Goal: Task Accomplishment & Management: Manage account settings

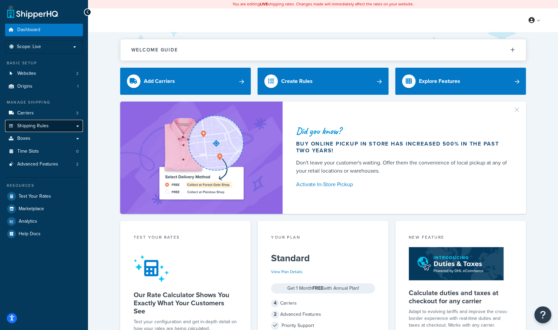
click at [36, 125] on span "Shipping Rules" at bounding box center [32, 126] width 31 height 6
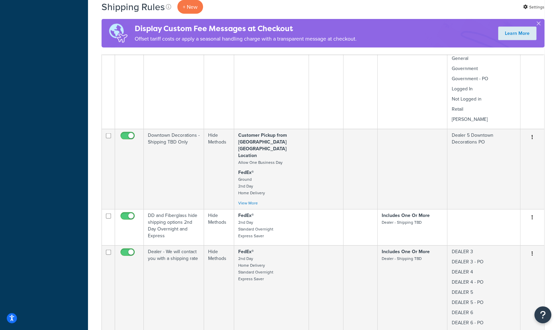
scroll to position [907, 0]
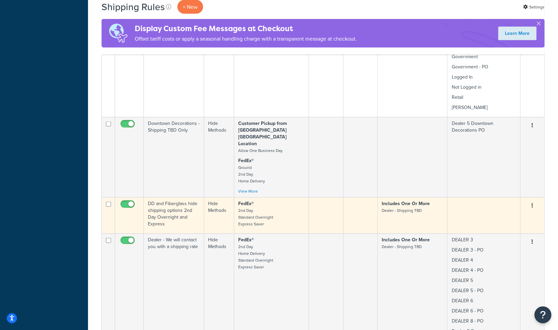
click at [532, 203] on icon "button" at bounding box center [532, 205] width 1 height 5
click at [501, 212] on link "Edit" at bounding box center [509, 219] width 53 height 14
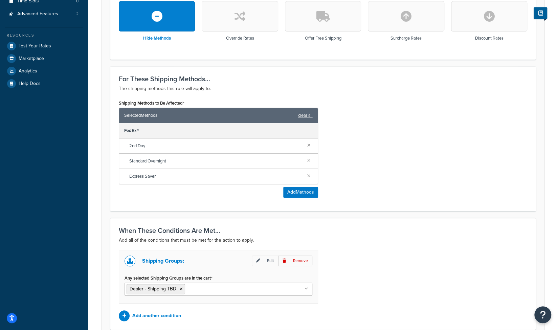
scroll to position [257, 0]
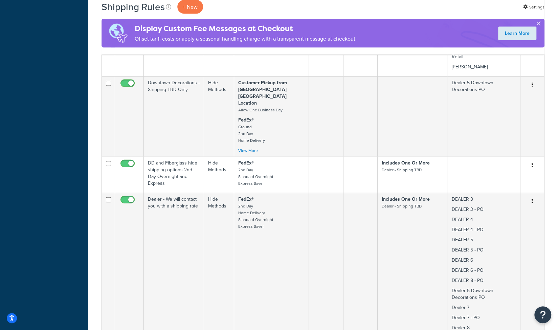
scroll to position [975, 0]
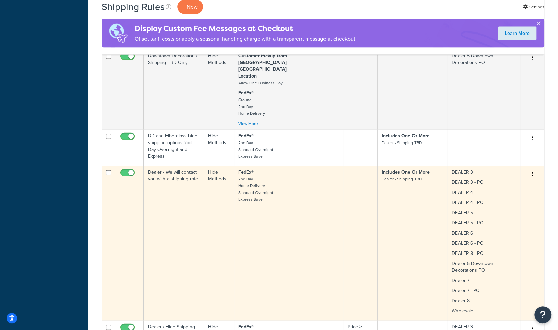
click at [533, 172] on icon "button" at bounding box center [532, 174] width 1 height 5
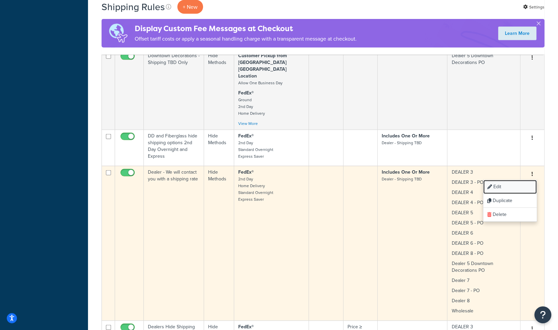
click at [506, 180] on link "Edit" at bounding box center [509, 187] width 53 height 14
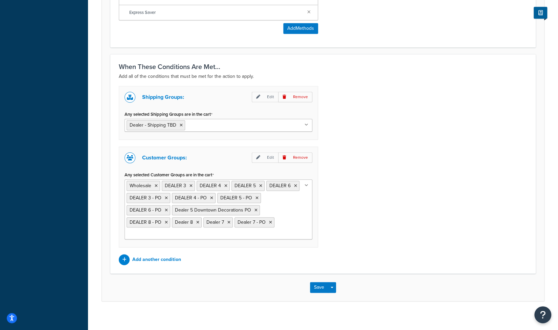
scroll to position [396, 0]
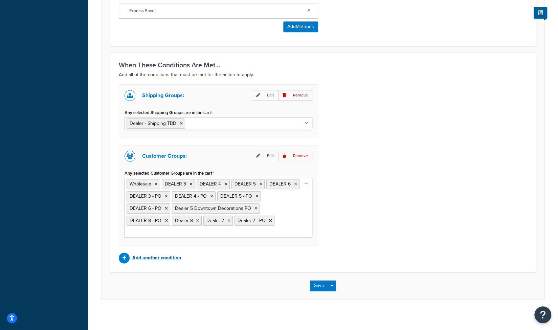
click at [163, 256] on p "Add another condition" at bounding box center [156, 257] width 49 height 9
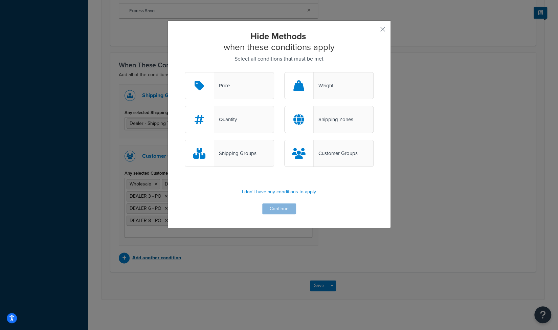
scroll to position [386, 0]
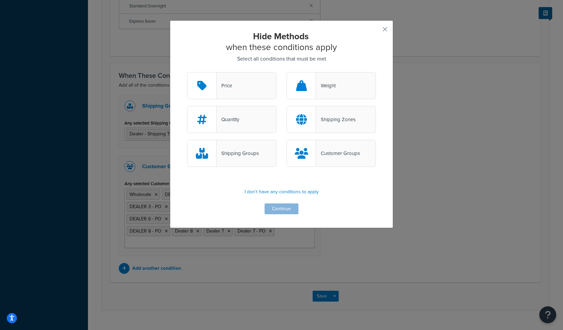
click at [333, 153] on div "Customer Groups" at bounding box center [338, 153] width 44 height 9
click at [0, 0] on input "Customer Groups" at bounding box center [0, 0] width 0 height 0
click at [287, 208] on button "Continue" at bounding box center [282, 208] width 34 height 11
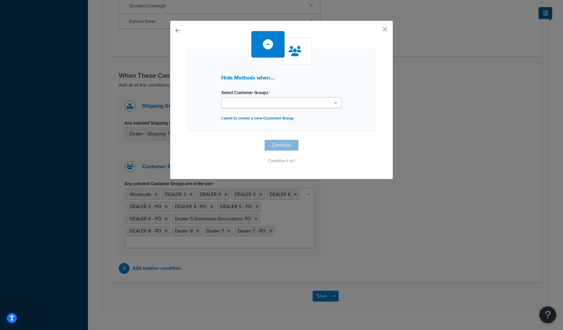
click at [266, 107] on ul at bounding box center [281, 102] width 121 height 11
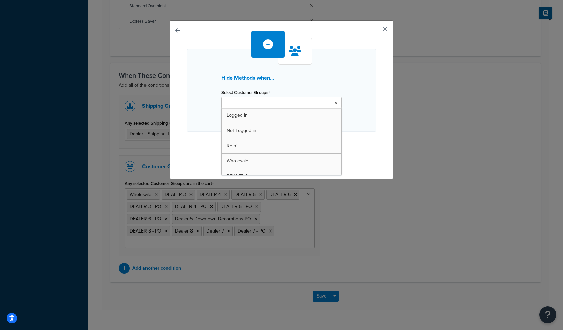
click at [266, 107] on ul at bounding box center [281, 102] width 121 height 11
click at [333, 79] on h3 "Hide Methods when..." at bounding box center [281, 78] width 121 height 6
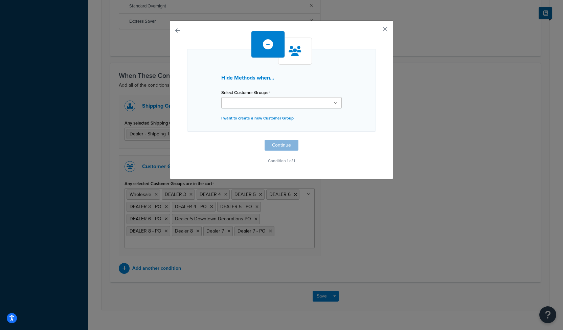
click at [376, 31] on button "button" at bounding box center [375, 32] width 2 height 2
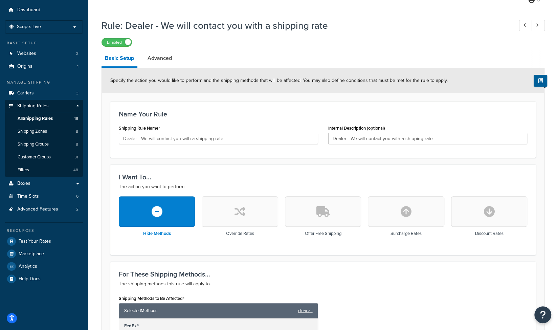
scroll to position [6, 0]
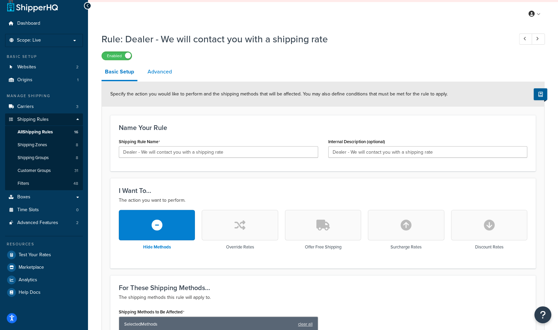
click at [161, 71] on link "Advanced" at bounding box center [159, 72] width 31 height 16
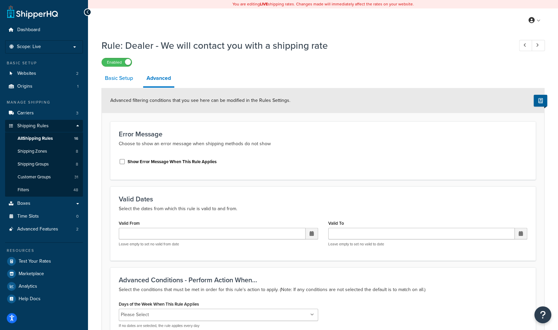
click at [133, 77] on link "Basic Setup" at bounding box center [119, 78] width 35 height 16
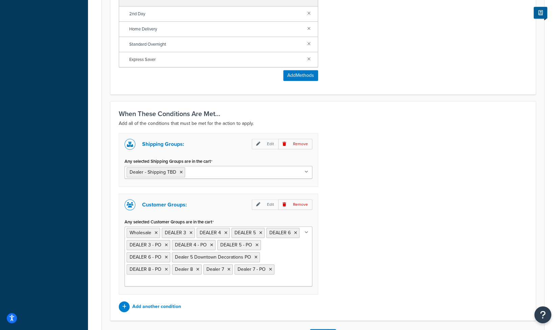
scroll to position [366, 0]
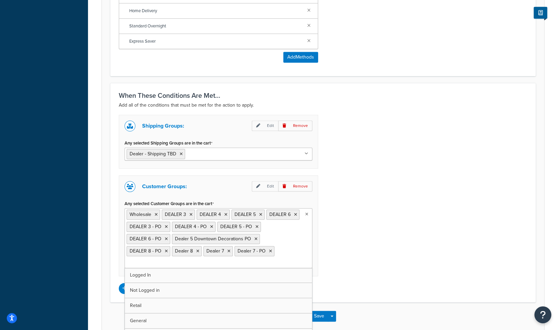
click at [301, 237] on ul "Wholesale DEALER 3 DEALER 4 DEALER 5 DEALER 6 DEALER 3 - PO DEALER 4 - PO DEALE…" at bounding box center [219, 238] width 188 height 60
click at [374, 194] on div "Shipping Groups: Edit Remove Any selected Shipping Groups are in the cart Deale…" at bounding box center [323, 204] width 419 height 179
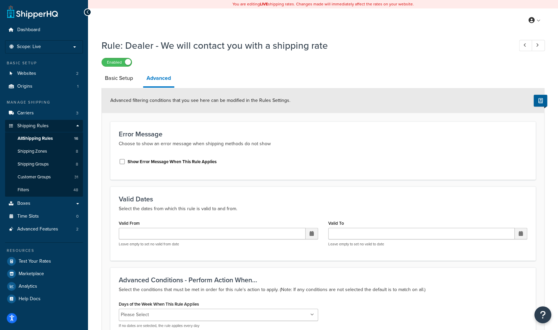
scroll to position [6, 0]
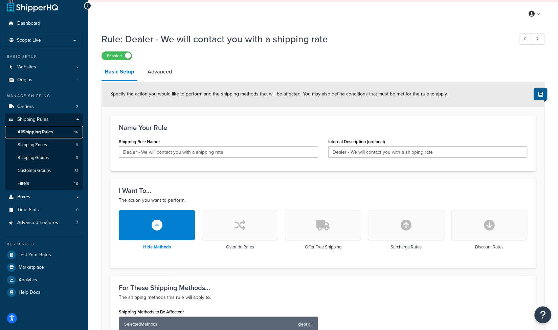
click at [47, 132] on span "All Shipping Rules" at bounding box center [35, 132] width 35 height 6
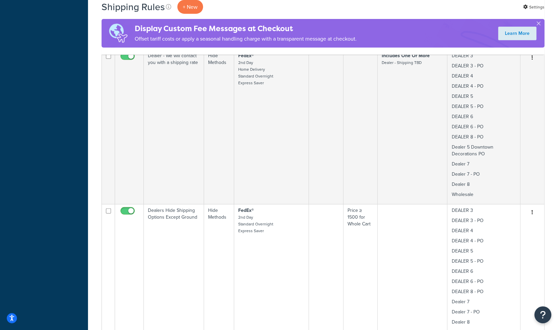
scroll to position [1097, 0]
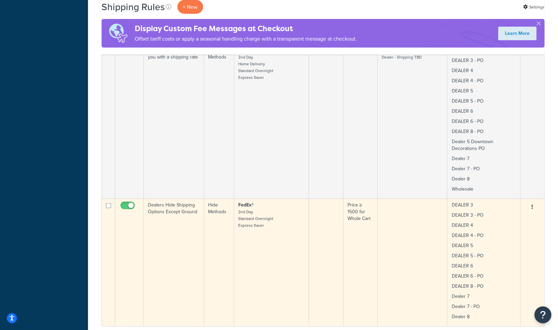
click at [531, 202] on button "button" at bounding box center [532, 207] width 9 height 11
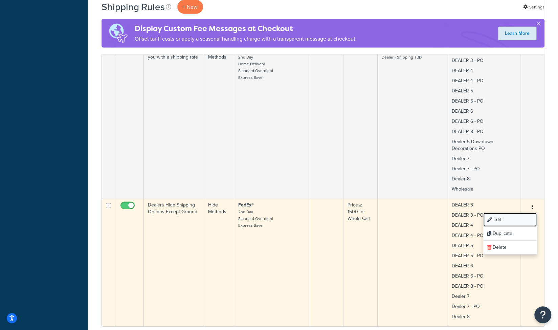
click at [514, 213] on link "Edit" at bounding box center [509, 220] width 53 height 14
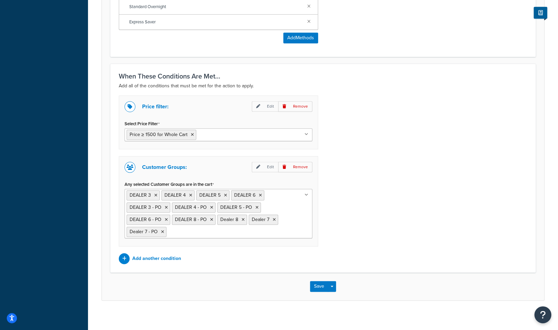
scroll to position [370, 0]
click at [295, 211] on ul "DEALER 3 DEALER 4 DEALER 5 DEALER 6 DEALER 3 - PO DEALER 4 - PO DEALER 5 - PO D…" at bounding box center [219, 212] width 188 height 49
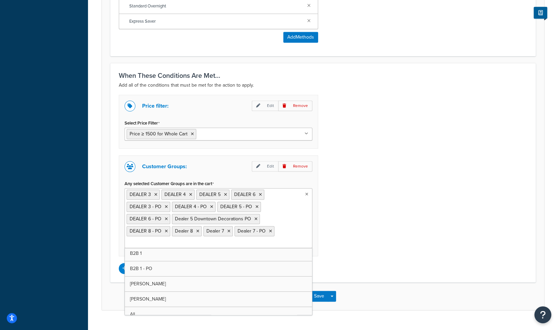
scroll to position [204, 0]
click at [321, 294] on button "Save" at bounding box center [319, 296] width 18 height 11
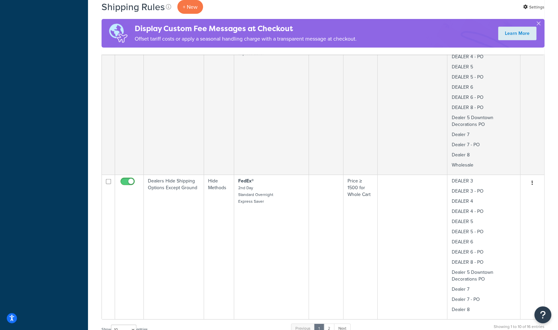
scroll to position [1164, 0]
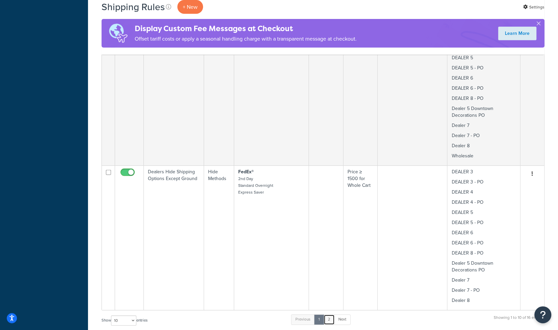
click at [330, 314] on link "2" at bounding box center [329, 319] width 11 height 10
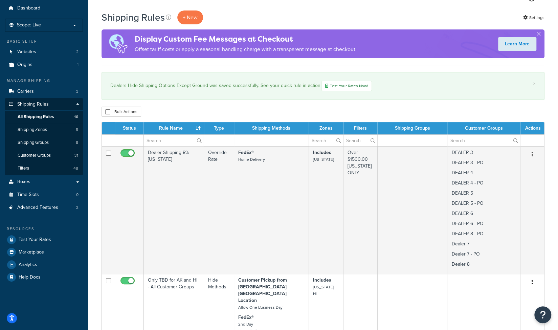
scroll to position [0, 0]
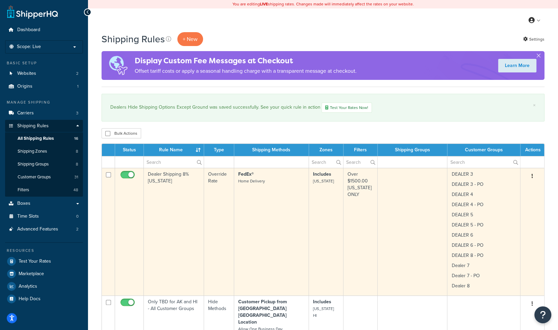
click at [532, 176] on icon "button" at bounding box center [532, 176] width 1 height 5
click at [504, 188] on link "Edit" at bounding box center [509, 189] width 53 height 14
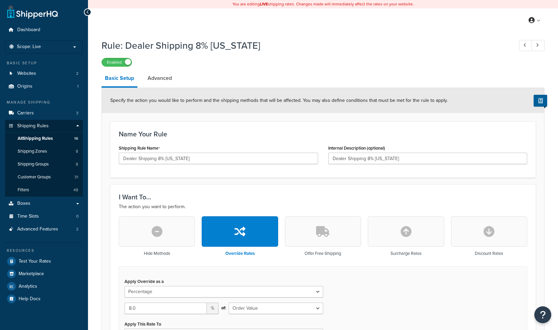
select select "PERCENTAGE"
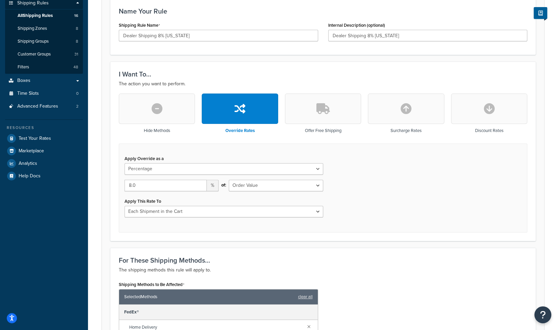
scroll to position [135, 0]
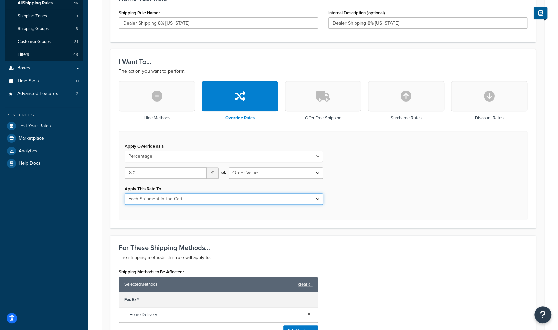
click at [173, 196] on select "Each Shipment in the Cart Each Shipping Group in the Cart Each Item within a Sh…" at bounding box center [224, 199] width 199 height 12
click at [104, 215] on form "Specify the action you would like to perform and the shipping methods that will…" at bounding box center [323, 303] width 442 height 701
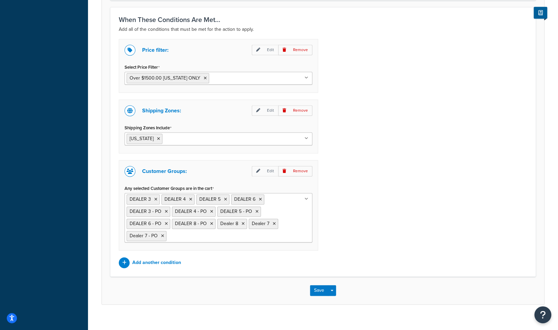
scroll to position [489, 0]
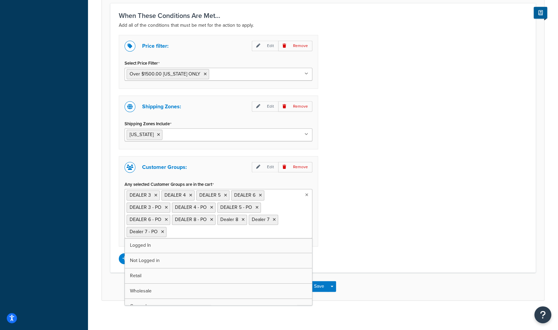
click at [308, 230] on ul "DEALER 3 DEALER 4 DEALER 5 DEALER 6 DEALER 3 - PO DEALER 4 - PO DEALER 5 - PO D…" at bounding box center [219, 213] width 188 height 49
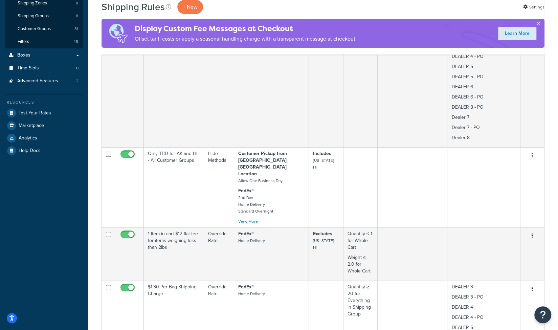
scroll to position [149, 0]
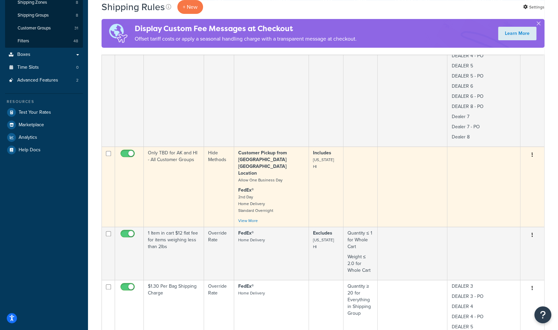
click at [531, 155] on button "button" at bounding box center [532, 155] width 9 height 11
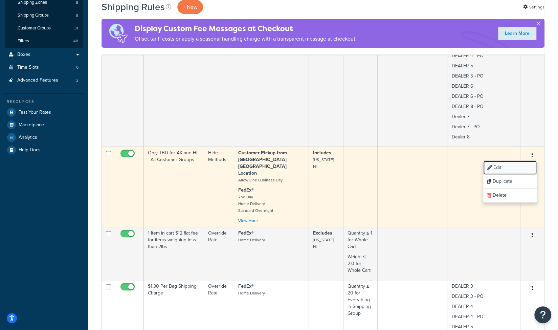
click at [506, 169] on link "Edit" at bounding box center [509, 168] width 53 height 14
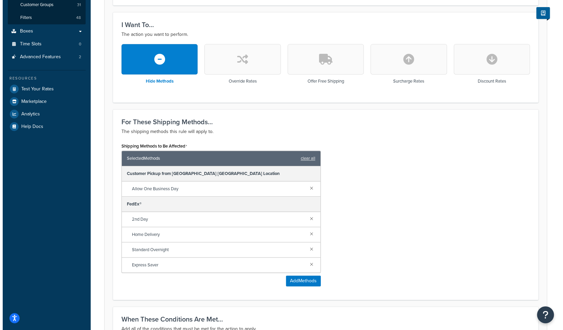
scroll to position [176, 0]
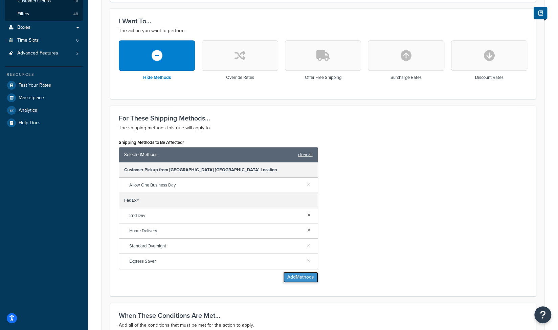
click at [290, 275] on button "Add Methods" at bounding box center [300, 277] width 35 height 11
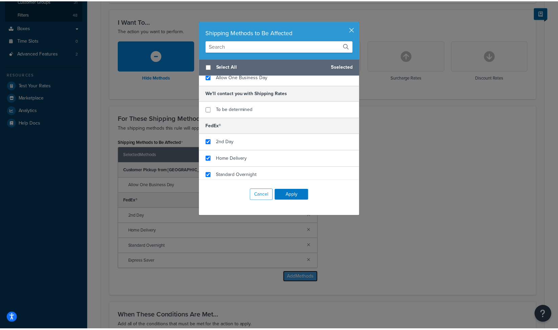
scroll to position [40, 0]
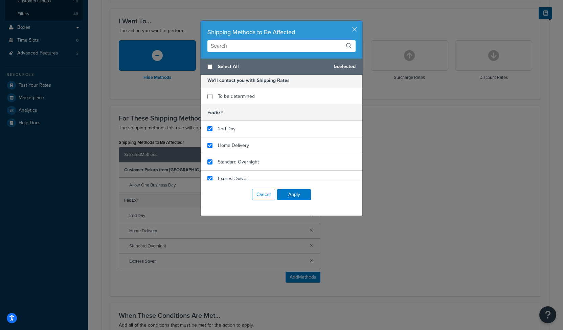
click at [382, 196] on div "Shipping Methods to Be Affected Select All 5 selected Customer Pickup from Sher…" at bounding box center [281, 165] width 563 height 330
click at [258, 194] on button "Cancel" at bounding box center [263, 195] width 23 height 12
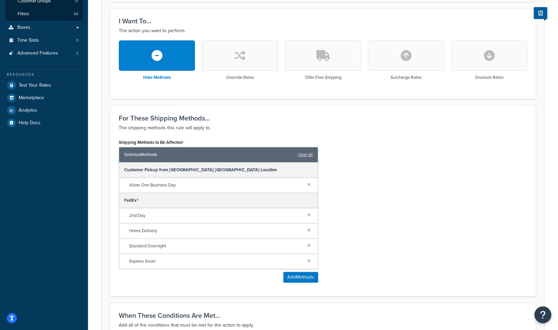
click at [93, 237] on div "Rule: Only TBD for AK and HI - All Customer Groups Enabled Basic Setup Advanced…" at bounding box center [323, 160] width 470 height 600
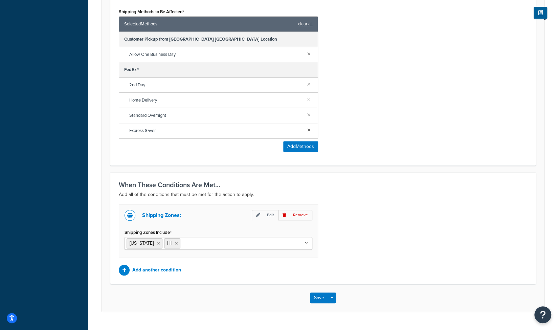
scroll to position [311, 0]
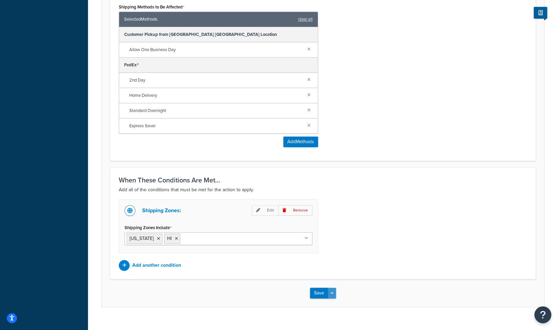
click at [332, 290] on button "Save Dropdown" at bounding box center [332, 293] width 8 height 11
click at [317, 291] on button "Save" at bounding box center [319, 293] width 18 height 11
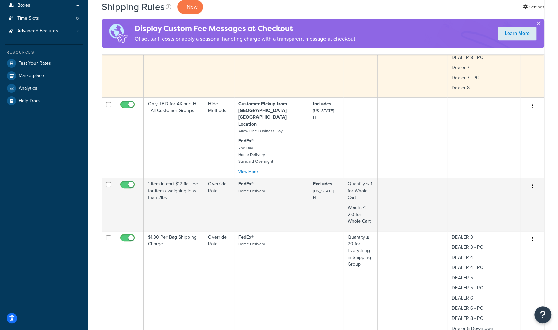
scroll to position [217, 0]
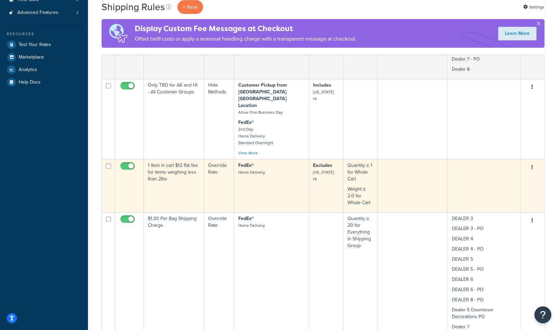
click at [532, 165] on icon "button" at bounding box center [532, 167] width 1 height 5
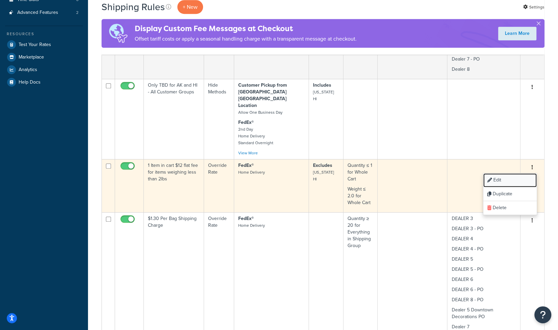
click at [502, 173] on link "Edit" at bounding box center [509, 180] width 53 height 14
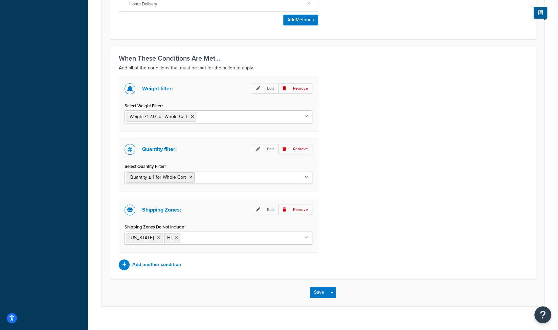
scroll to position [447, 0]
click at [317, 287] on button "Save" at bounding box center [319, 291] width 18 height 11
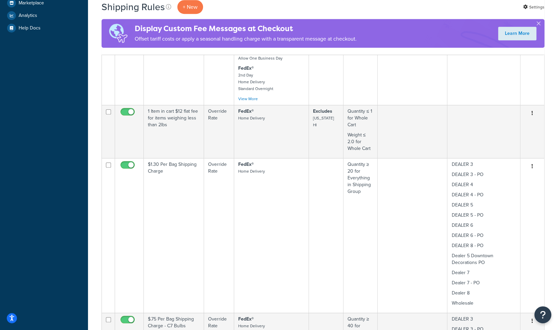
scroll to position [284, 0]
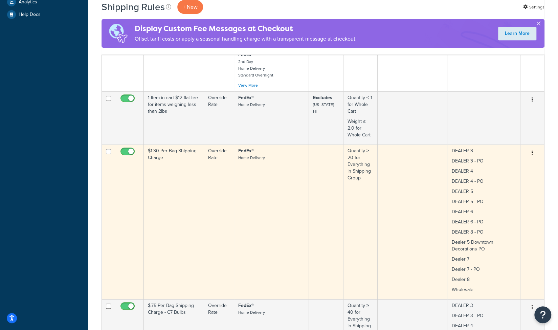
click at [532, 150] on icon "button" at bounding box center [532, 152] width 1 height 5
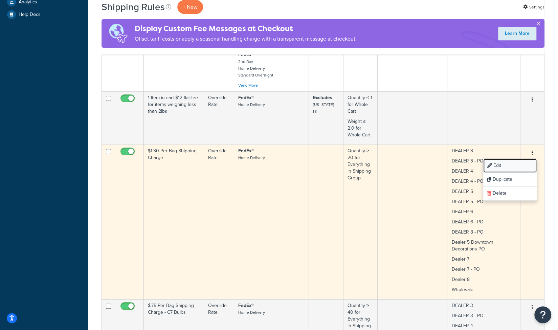
click at [515, 159] on link "Edit" at bounding box center [509, 166] width 53 height 14
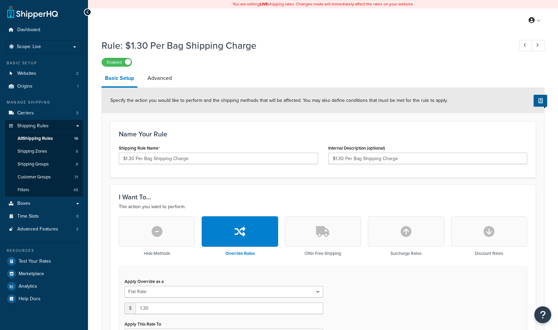
select select "ITEM"
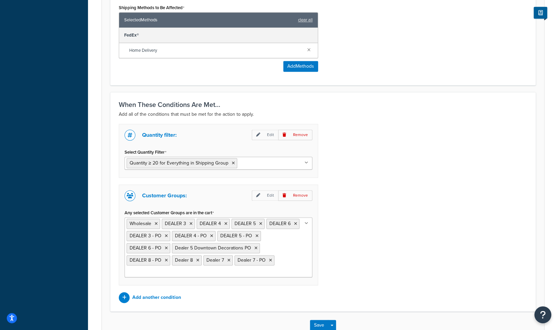
scroll to position [447, 0]
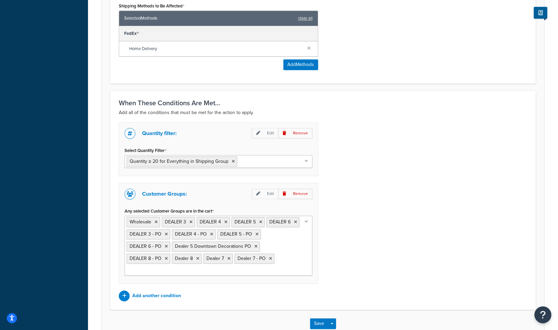
click at [307, 265] on ul "Wholesale DEALER 3 DEALER 4 DEALER 5 DEALER 6 DEALER 3 - PO DEALER 4 - PO DEALE…" at bounding box center [219, 246] width 188 height 60
click at [358, 260] on div "Quantity filter: Edit Remove Select Quantity Filter Quantity ≥ 20 for Everythin…" at bounding box center [323, 211] width 419 height 179
click at [309, 262] on ul "Wholesale DEALER 3 DEALER 4 DEALER 5 DEALER 6 DEALER 3 - PO DEALER 4 - PO DEALE…" at bounding box center [219, 246] width 188 height 60
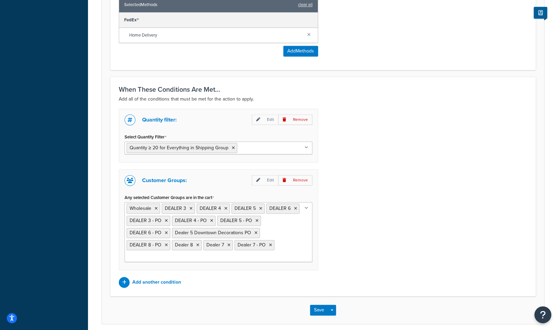
scroll to position [484, 0]
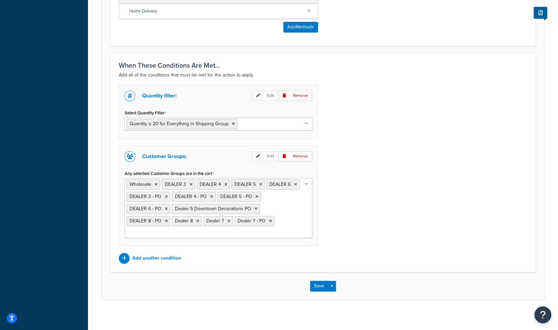
click at [312, 231] on div "Customer Groups: Edit Remove Any selected Customer Groups are in the cart Whole…" at bounding box center [218, 195] width 199 height 101
click at [310, 233] on ul "Wholesale DEALER 3 DEALER 4 DEALER 5 DEALER 6 DEALER 3 - PO DEALER 4 - PO DEALE…" at bounding box center [219, 208] width 188 height 60
click at [359, 227] on div "Quantity filter: Edit Remove Select Quantity Filter Quantity ≥ 20 for Everythin…" at bounding box center [323, 174] width 419 height 179
click at [159, 256] on p "Add another condition" at bounding box center [156, 258] width 49 height 9
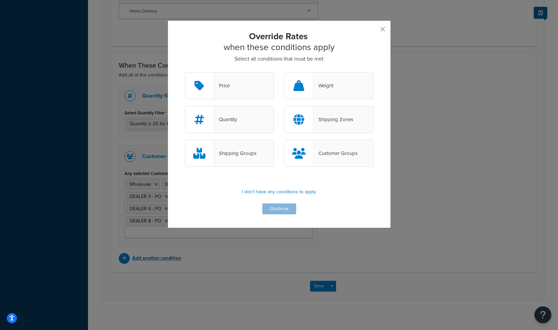
scroll to position [474, 0]
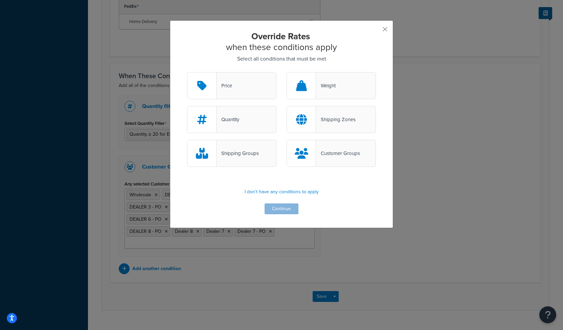
click at [324, 152] on div "Customer Groups" at bounding box center [338, 153] width 44 height 9
click at [0, 0] on input "Customer Groups" at bounding box center [0, 0] width 0 height 0
click at [324, 152] on div "Customer Groups" at bounding box center [339, 153] width 44 height 9
click at [0, 0] on input "Customer Groups" at bounding box center [0, 0] width 0 height 0
click at [324, 152] on div "Customer Groups" at bounding box center [338, 153] width 44 height 9
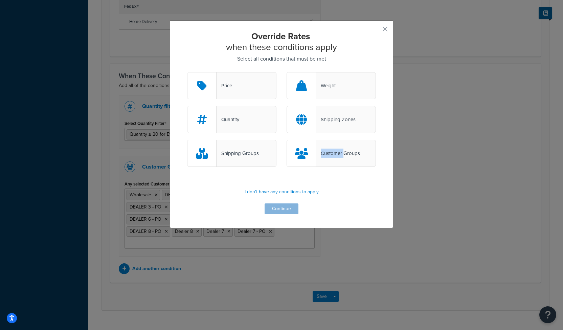
click at [0, 0] on input "Customer Groups" at bounding box center [0, 0] width 0 height 0
click at [324, 152] on div "Customer Groups" at bounding box center [339, 153] width 44 height 9
click at [0, 0] on input "Customer Groups" at bounding box center [0, 0] width 0 height 0
click at [334, 155] on div "Customer Groups" at bounding box center [338, 153] width 44 height 9
click at [0, 0] on input "Customer Groups" at bounding box center [0, 0] width 0 height 0
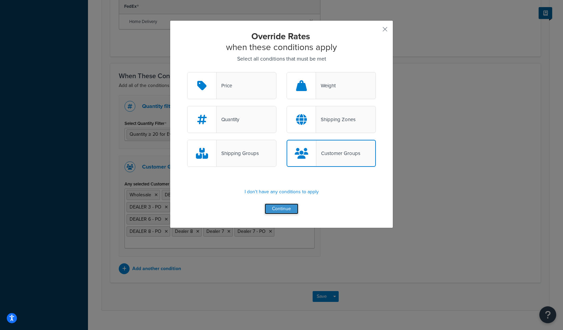
click at [283, 210] on button "Continue" at bounding box center [282, 208] width 34 height 11
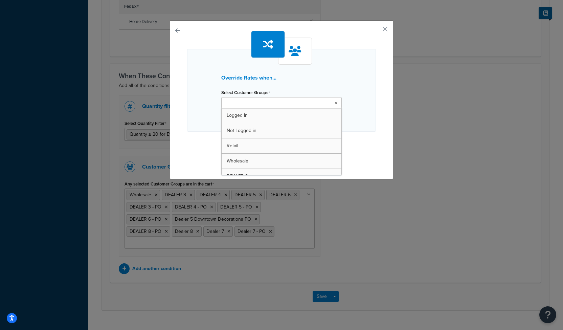
click at [252, 104] on input "Select Customer Groups" at bounding box center [253, 103] width 60 height 7
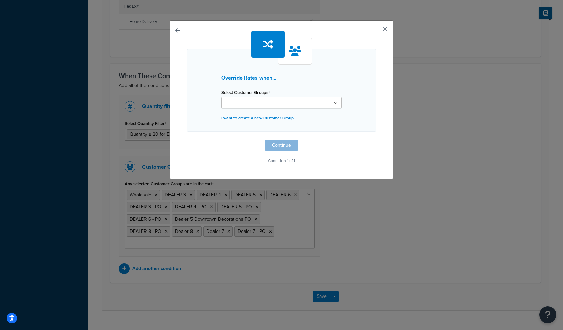
click at [201, 119] on div "Override Rates when... Select Customer Groups Logged In Not Logged in Retail Wh…" at bounding box center [281, 90] width 189 height 83
click at [227, 116] on p "I want to create a new Customer Group" at bounding box center [281, 117] width 121 height 9
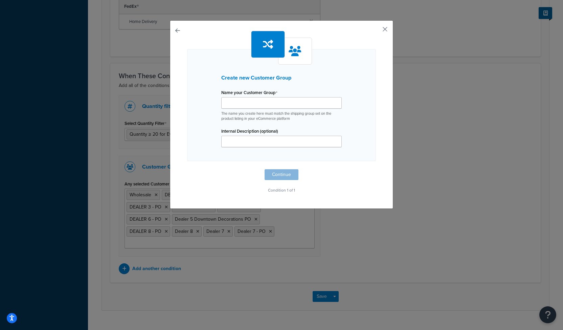
click at [376, 31] on button "button" at bounding box center [375, 32] width 2 height 2
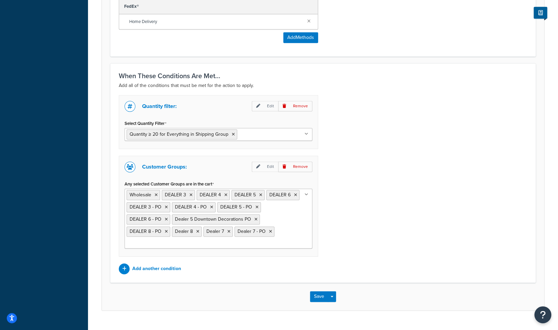
scroll to position [484, 0]
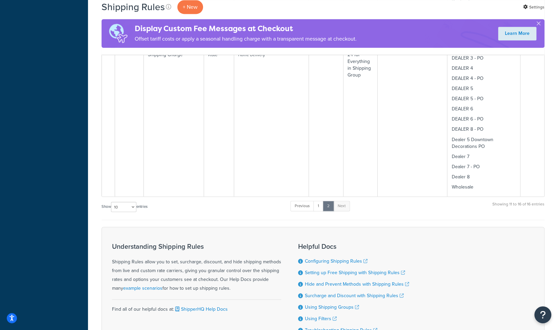
scroll to position [704, 0]
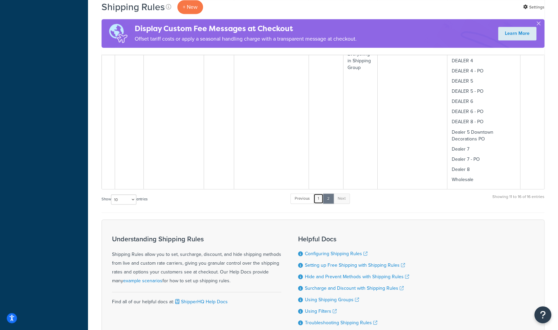
click at [319, 193] on link "1" at bounding box center [318, 198] width 10 height 10
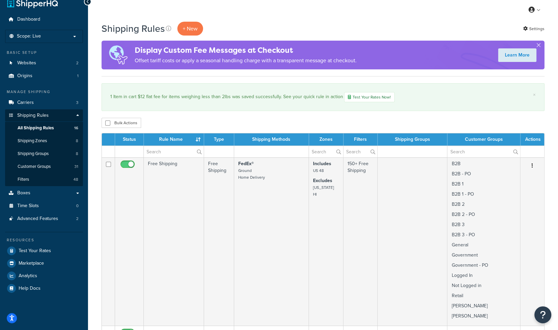
scroll to position [0, 0]
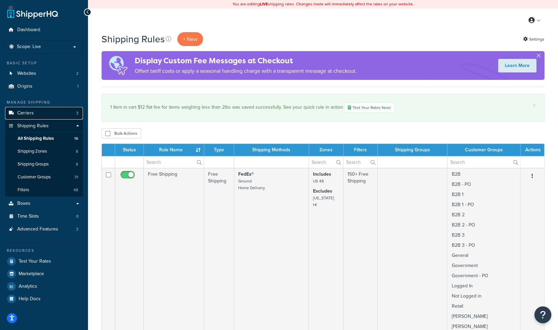
click at [34, 112] on link "Carriers 3" at bounding box center [44, 113] width 78 height 13
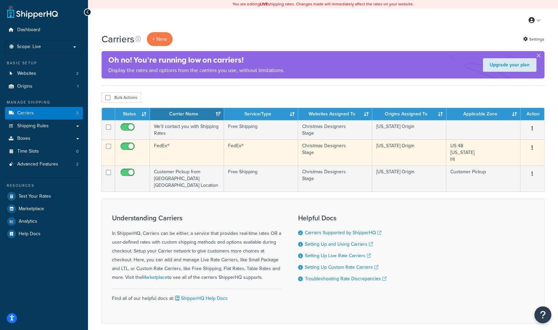
click at [532, 147] on icon "button" at bounding box center [532, 147] width 1 height 5
click at [505, 160] on link "Edit" at bounding box center [504, 161] width 53 height 14
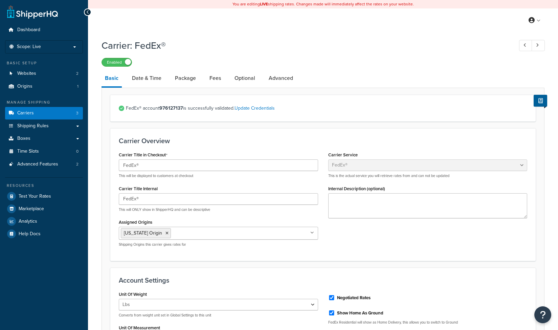
select select "fedEx"
select select "REGULAR_PICKUP"
select select "YOUR_PACKAGING"
click at [37, 126] on span "Shipping Rules" at bounding box center [32, 126] width 31 height 6
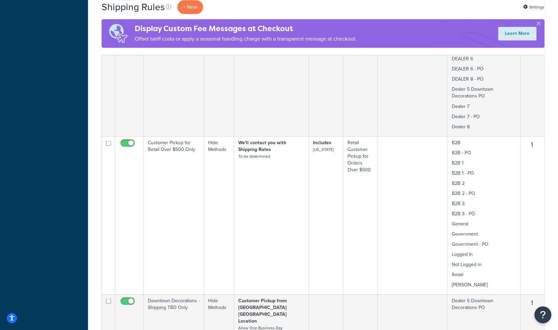
scroll to position [731, 0]
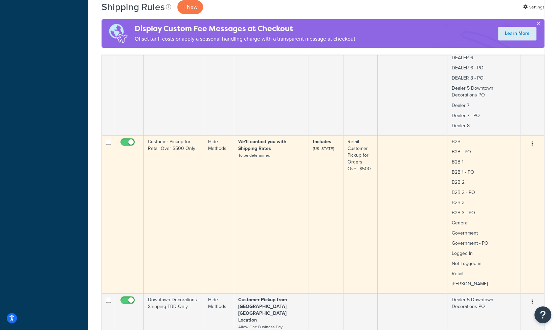
click at [123, 139] on input "checkbox" at bounding box center [128, 143] width 19 height 8
checkbox input "false"
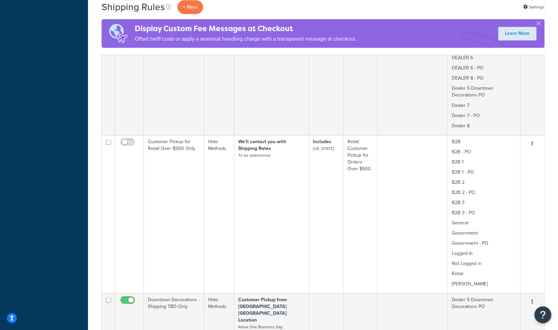
click at [93, 175] on div "Shipping Rules + New Settings Display Custom Fee Messages at Checkout Offset ta…" at bounding box center [323, 93] width 470 height 1584
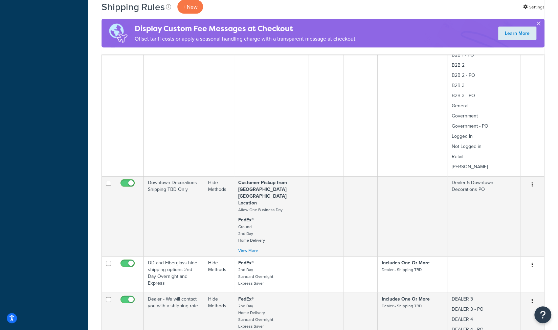
scroll to position [867, 0]
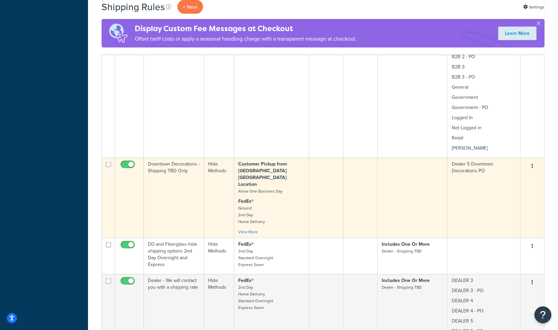
click at [122, 162] on input "checkbox" at bounding box center [128, 166] width 19 height 8
checkbox input "false"
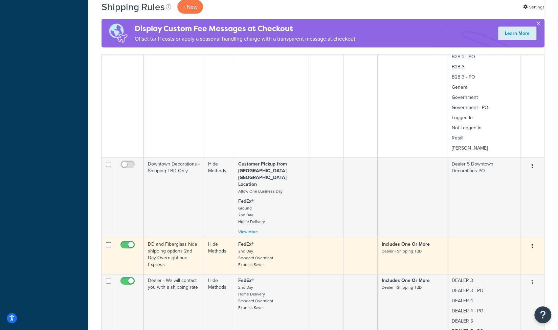
click at [125, 241] on span at bounding box center [128, 245] width 14 height 8
click at [125, 242] on input "checkbox" at bounding box center [128, 246] width 19 height 8
checkbox input "false"
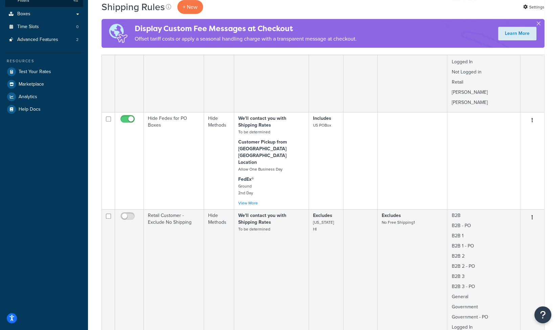
scroll to position [135, 0]
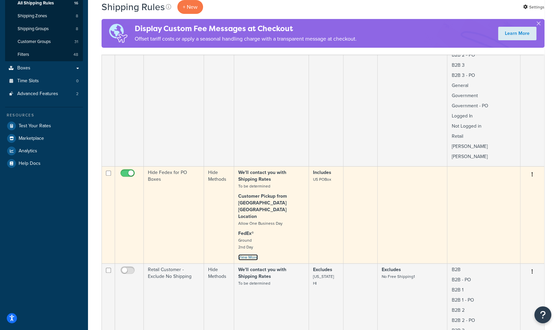
click at [242, 254] on link "View More" at bounding box center [248, 257] width 20 height 6
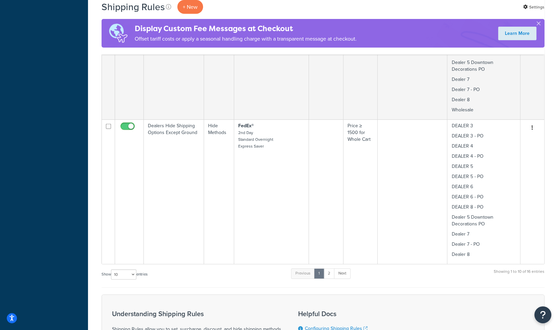
scroll to position [1205, 0]
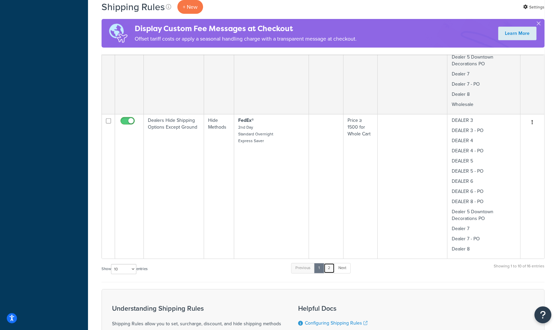
click at [331, 263] on link "2" at bounding box center [329, 268] width 11 height 10
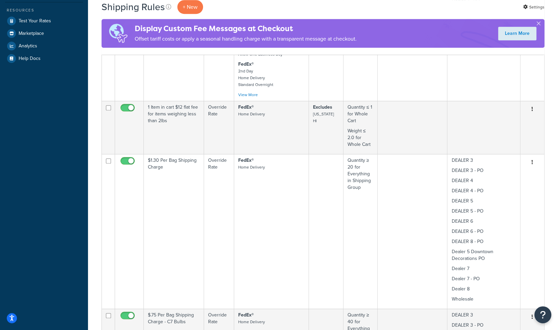
scroll to position [192, 0]
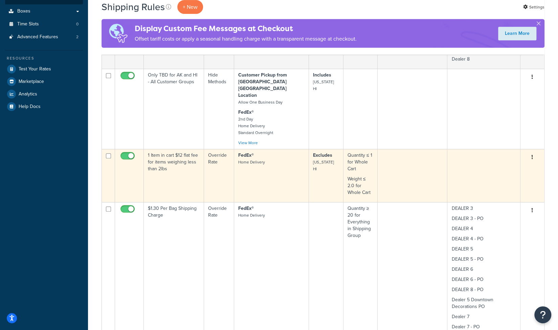
click at [124, 153] on input "checkbox" at bounding box center [128, 157] width 19 height 8
click at [128, 153] on input "checkbox" at bounding box center [128, 157] width 19 height 8
checkbox input "true"
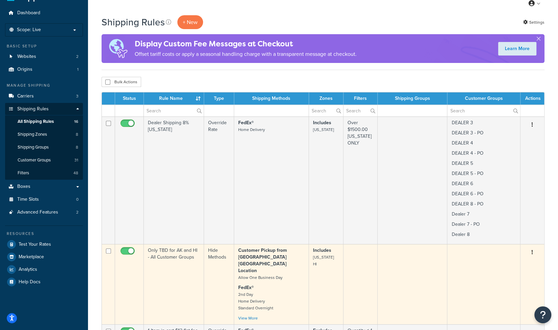
scroll to position [16, 0]
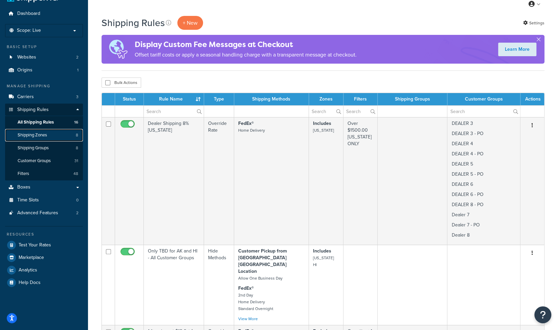
click at [39, 134] on span "Shipping Zones" at bounding box center [32, 135] width 29 height 6
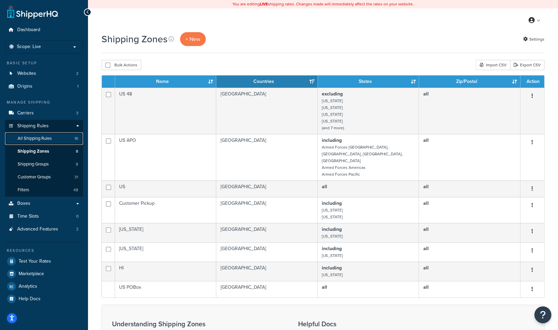
click at [37, 140] on span "All Shipping Rules" at bounding box center [35, 139] width 34 height 6
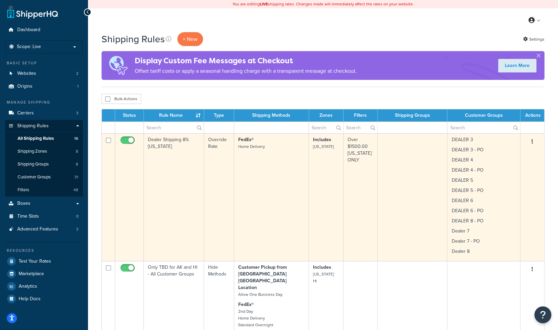
click at [124, 138] on input "checkbox" at bounding box center [128, 142] width 19 height 8
checkbox input "false"
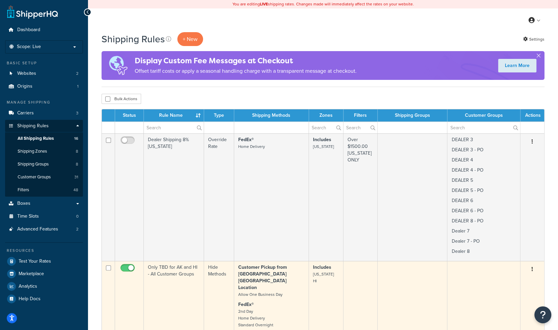
click at [124, 266] on input "checkbox" at bounding box center [128, 269] width 19 height 8
checkbox input "false"
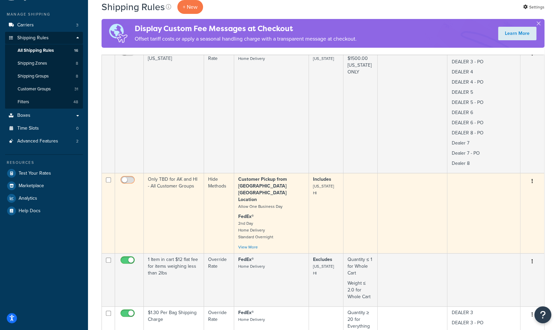
scroll to position [162, 0]
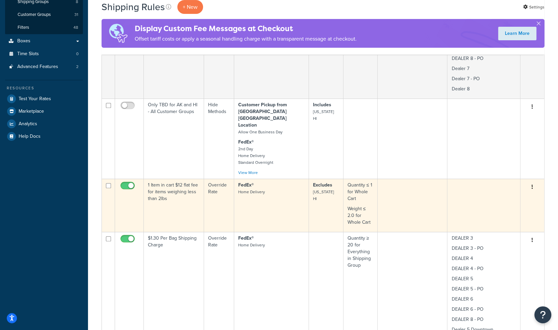
click at [124, 183] on input "checkbox" at bounding box center [128, 187] width 19 height 8
checkbox input "false"
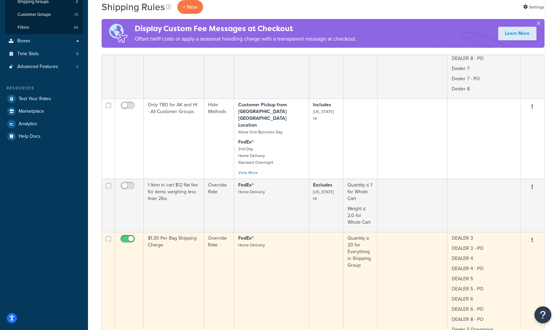
click at [124, 236] on input "checkbox" at bounding box center [128, 240] width 19 height 8
checkbox input "false"
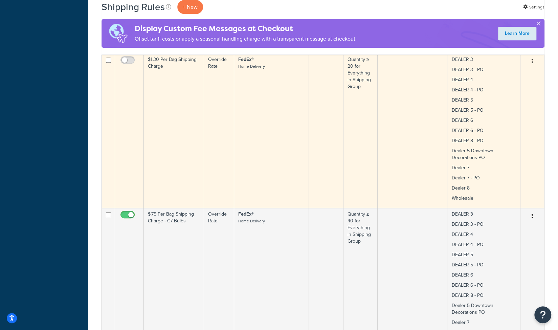
scroll to position [366, 0]
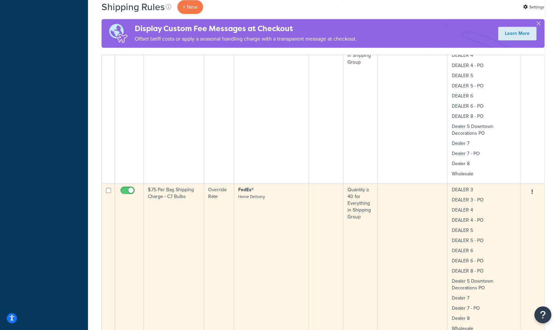
click at [125, 188] on input "checkbox" at bounding box center [128, 192] width 19 height 8
checkbox input "false"
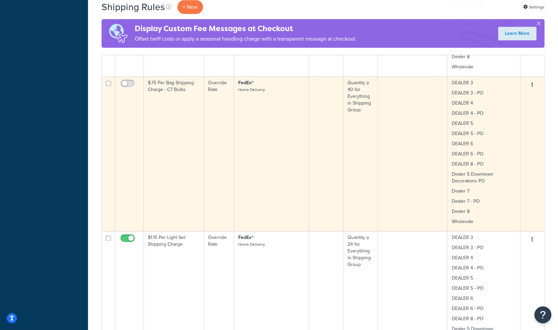
scroll to position [487, 0]
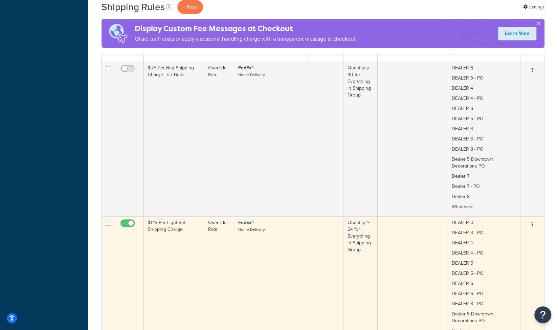
click at [124, 221] on input "checkbox" at bounding box center [128, 225] width 19 height 8
checkbox input "false"
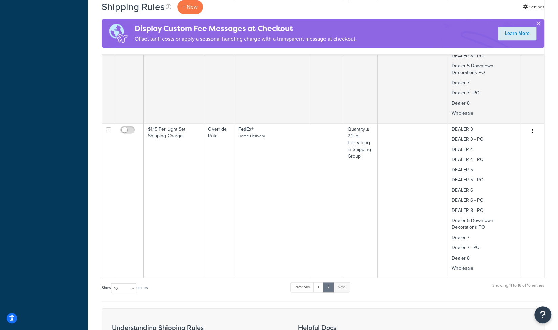
scroll to position [582, 0]
click at [320, 281] on link "1" at bounding box center [318, 286] width 10 height 10
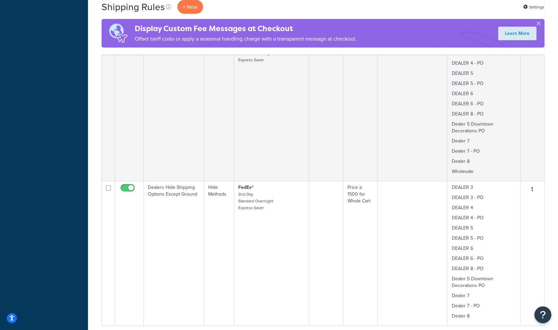
scroll to position [1107, 0]
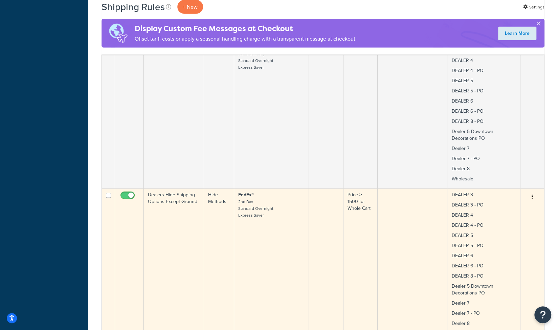
click at [126, 193] on input "checkbox" at bounding box center [128, 197] width 19 height 8
checkbox input "false"
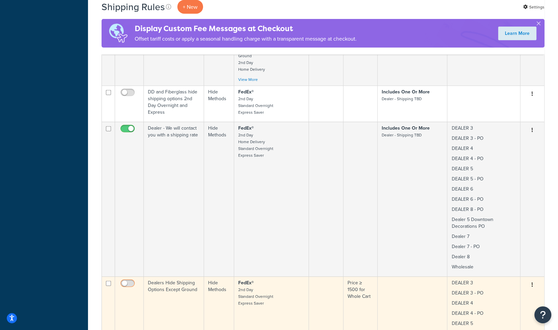
scroll to position [958, 0]
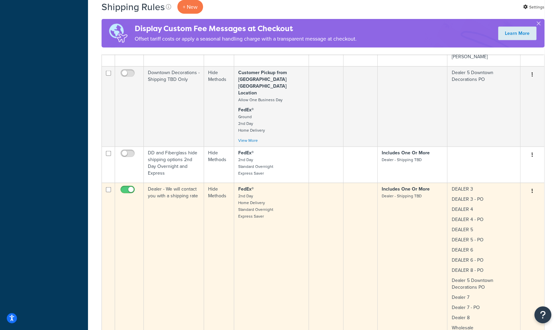
click at [126, 187] on input "checkbox" at bounding box center [128, 191] width 19 height 8
checkbox input "false"
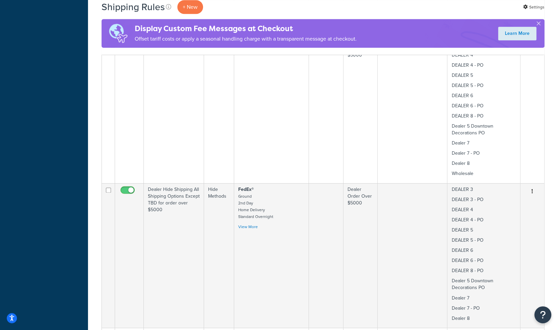
scroll to position [538, 0]
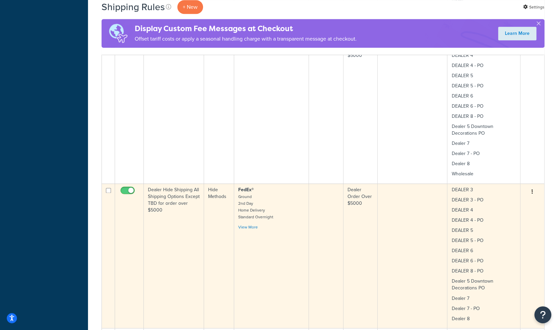
click at [124, 188] on input "checkbox" at bounding box center [128, 192] width 19 height 8
checkbox input "false"
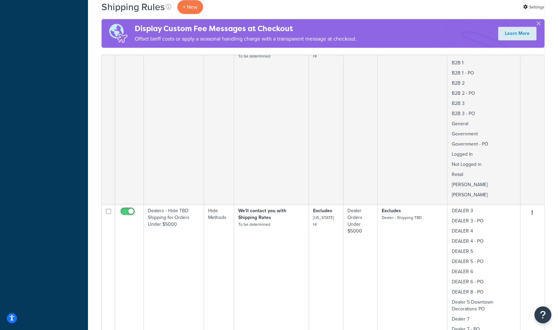
scroll to position [362, 0]
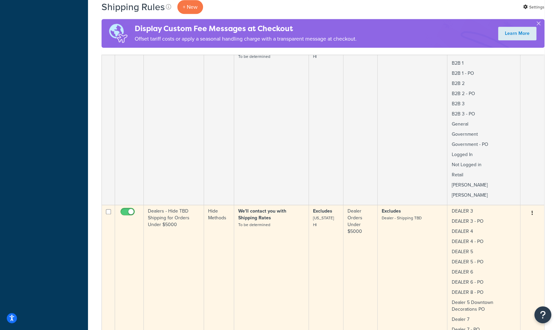
click at [124, 206] on td at bounding box center [129, 282] width 29 height 155
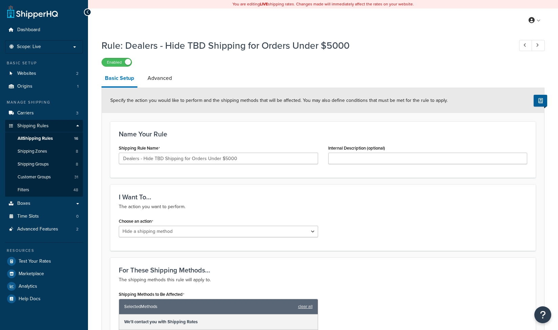
select select "HIDE"
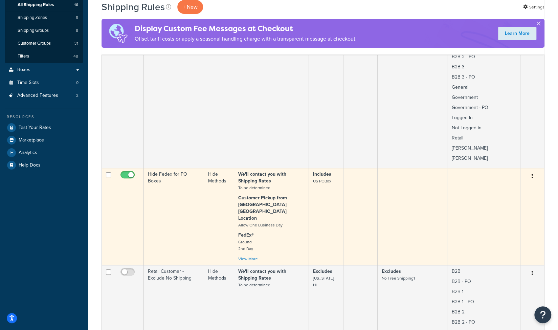
scroll to position [135, 0]
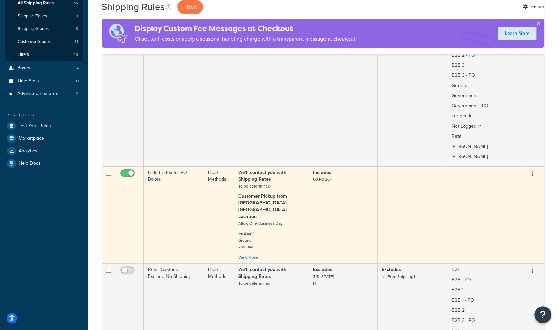
click at [125, 172] on input "checkbox" at bounding box center [128, 175] width 19 height 8
click at [130, 172] on input "checkbox" at bounding box center [128, 175] width 19 height 8
checkbox input "true"
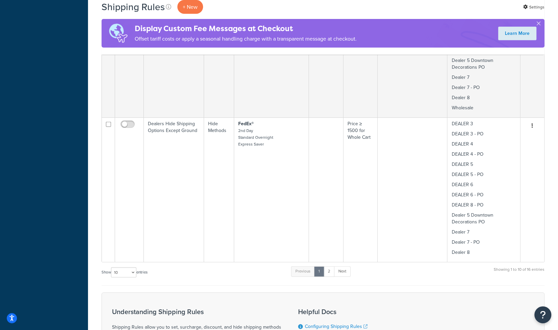
scroll to position [1192, 0]
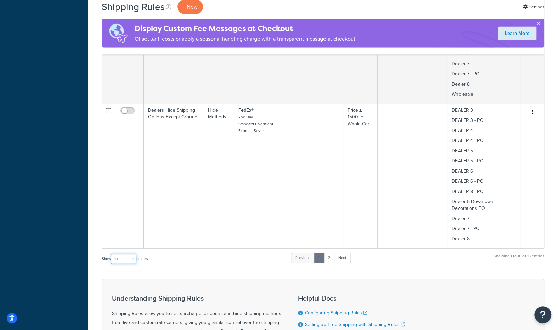
click at [134, 254] on select "10 15 25 50 100 1000" at bounding box center [123, 259] width 25 height 10
select select "1000"
click at [112, 254] on select "10 15 25 50 100 1000" at bounding box center [123, 259] width 25 height 10
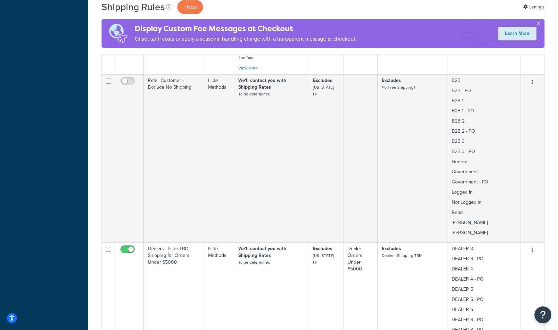
scroll to position [306, 0]
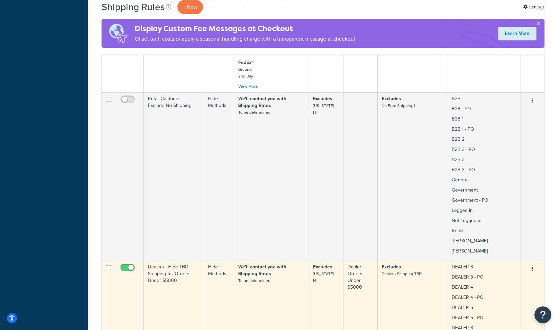
click at [129, 265] on input "checkbox" at bounding box center [128, 269] width 19 height 8
checkbox input "false"
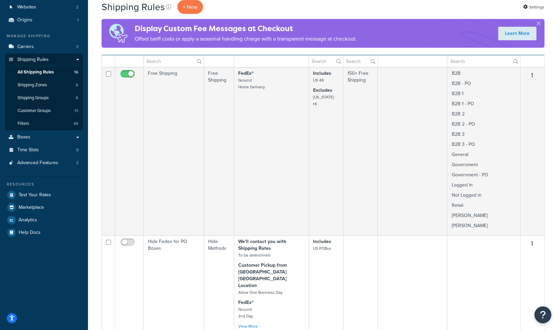
scroll to position [63, 0]
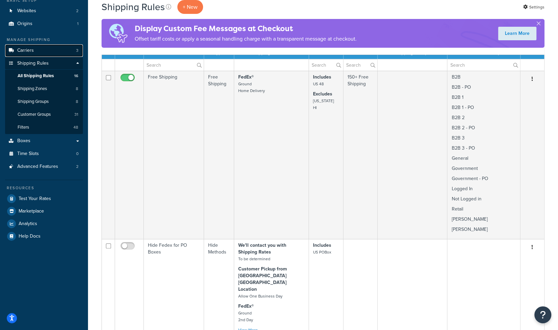
click at [33, 50] on span "Carriers" at bounding box center [25, 51] width 17 height 6
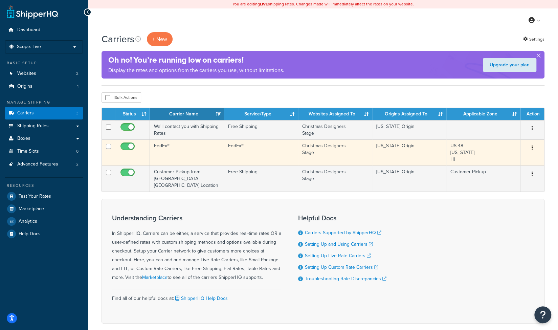
click at [532, 146] on icon "button" at bounding box center [532, 147] width 1 height 5
click at [504, 162] on link "Edit" at bounding box center [504, 161] width 53 height 14
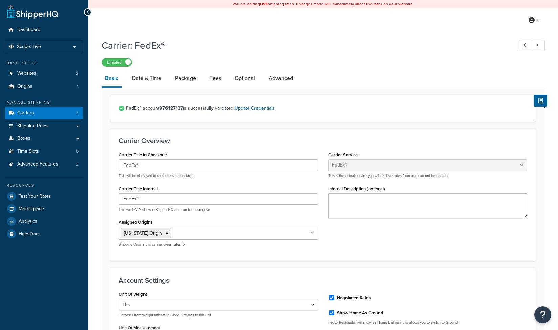
select select "fedEx"
select select "REGULAR_PICKUP"
select select "YOUR_PACKAGING"
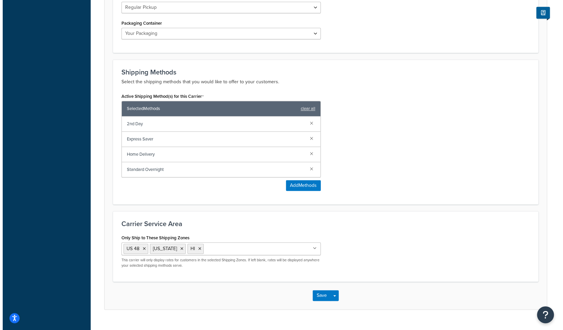
scroll to position [366, 0]
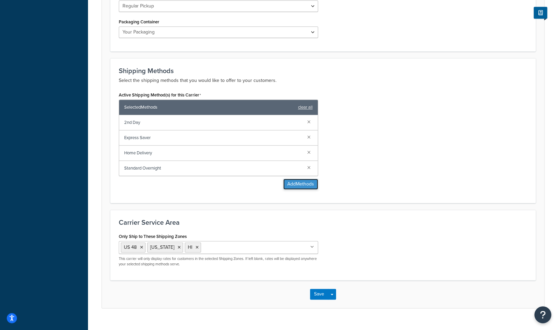
click at [289, 181] on button "Add Methods" at bounding box center [300, 184] width 35 height 11
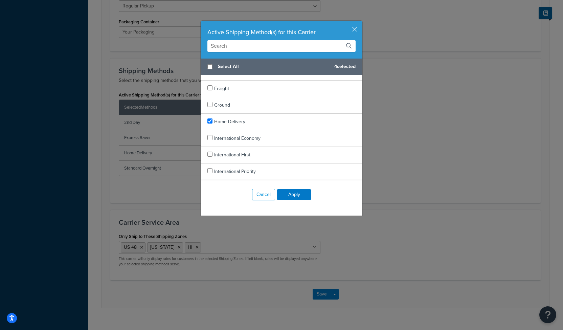
scroll to position [406, 0]
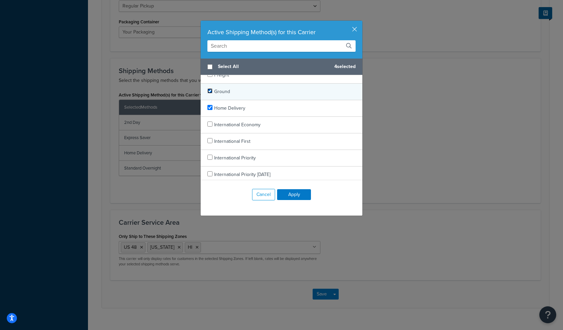
click at [209, 88] on input "checkbox" at bounding box center [210, 90] width 5 height 5
checkbox input "true"
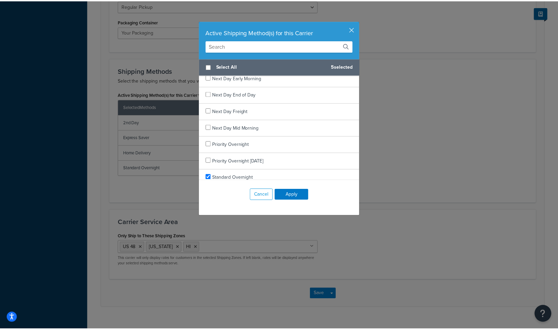
scroll to position [586, 0]
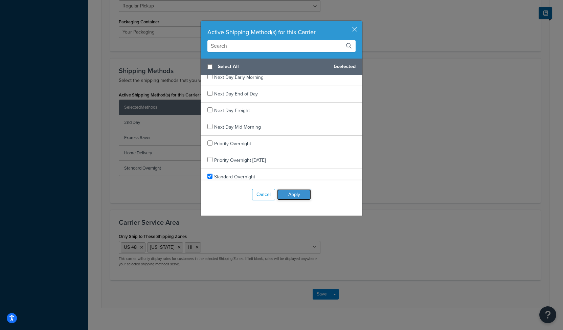
click at [286, 192] on button "Apply" at bounding box center [294, 194] width 34 height 11
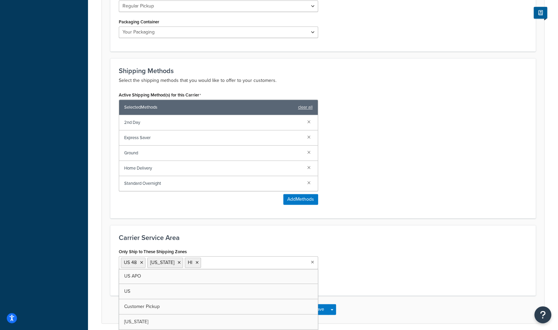
click at [312, 260] on icon at bounding box center [312, 262] width 3 height 4
click at [362, 250] on div "Only Ship to These Shipping Zones US 48 Alaska HI US APO US Customer Pickup TEX…" at bounding box center [323, 267] width 419 height 40
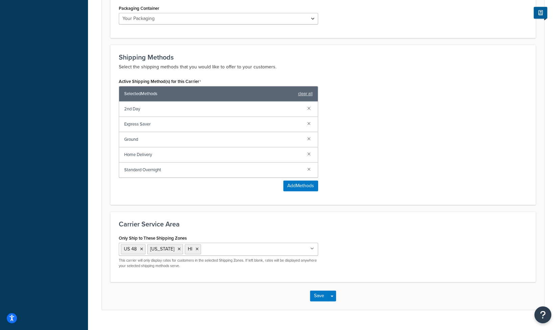
scroll to position [391, 0]
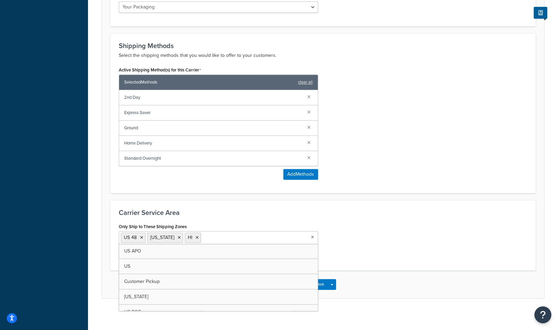
click at [312, 236] on icon at bounding box center [312, 237] width 3 height 4
click at [370, 285] on div "Save Save Dropdown Save and Edit" at bounding box center [323, 284] width 442 height 28
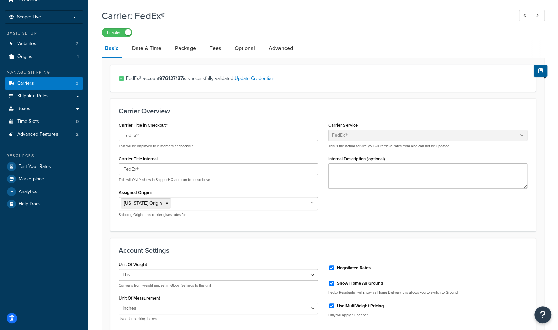
scroll to position [0, 0]
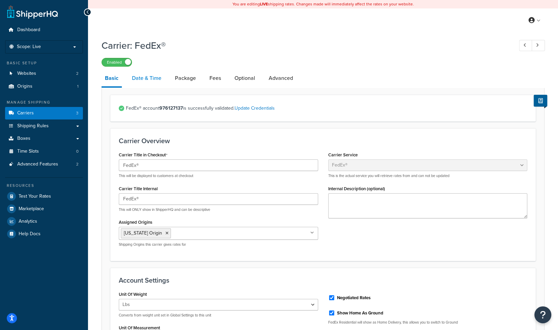
click at [142, 80] on link "Date & Time" at bounding box center [147, 78] width 36 height 16
select select "yMd"
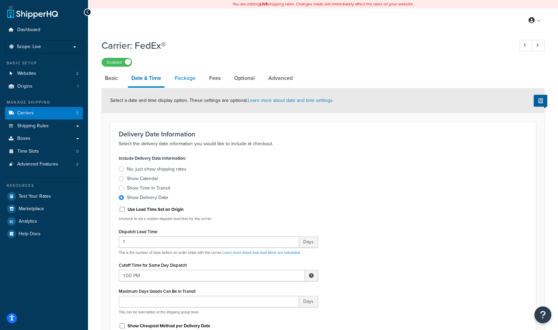
click at [180, 79] on link "Package" at bounding box center [185, 78] width 28 height 16
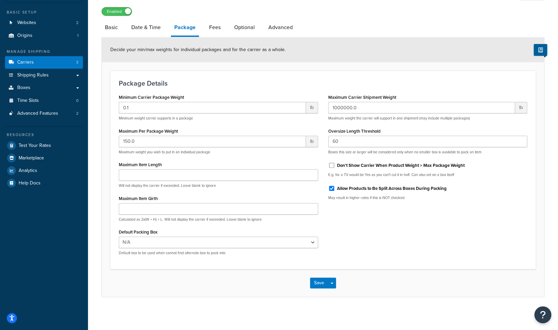
scroll to position [51, 0]
click at [217, 27] on link "Fees" at bounding box center [215, 27] width 18 height 16
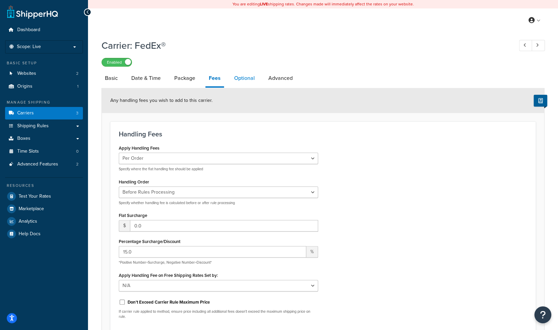
click at [240, 80] on link "Optional" at bounding box center [244, 78] width 27 height 16
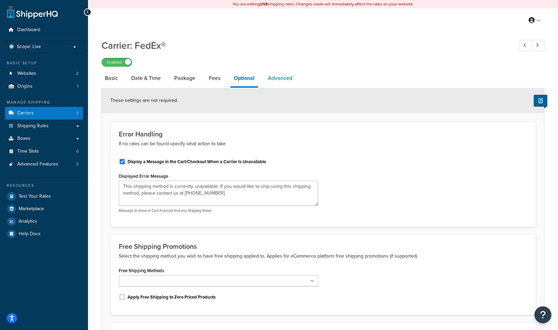
click at [274, 77] on link "Advanced" at bounding box center [280, 78] width 31 height 16
select select "false"
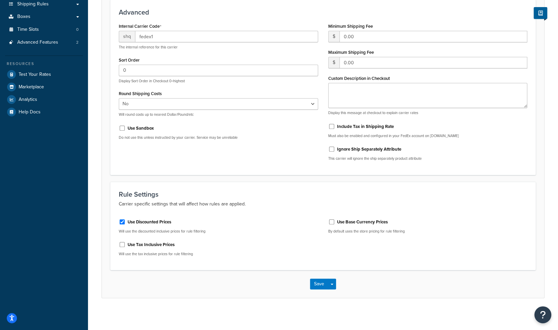
scroll to position [123, 0]
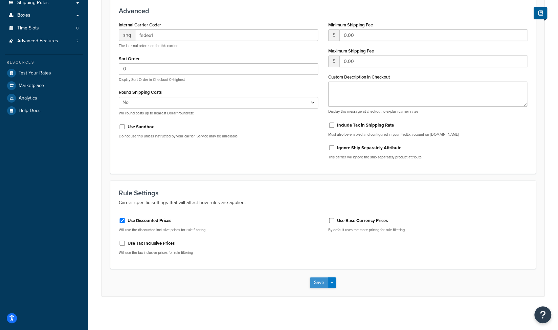
click at [316, 284] on button "Save" at bounding box center [319, 282] width 18 height 11
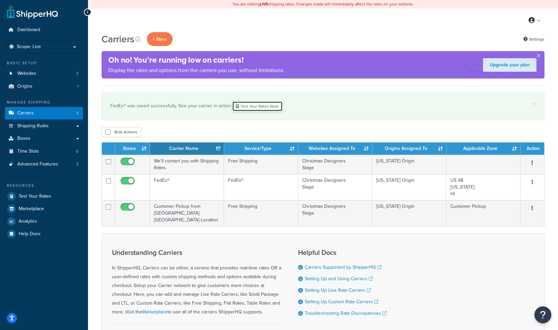
click at [254, 105] on link "Test Your Rates Now!" at bounding box center [257, 106] width 50 height 10
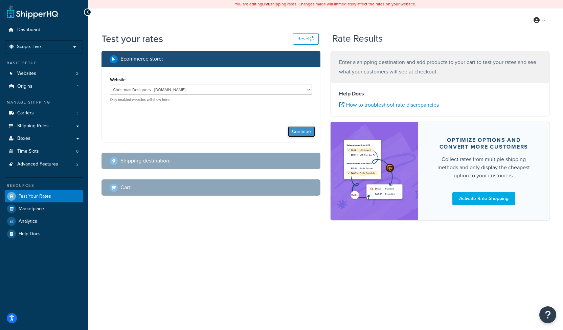
click at [295, 129] on button "Continue" at bounding box center [301, 131] width 27 height 11
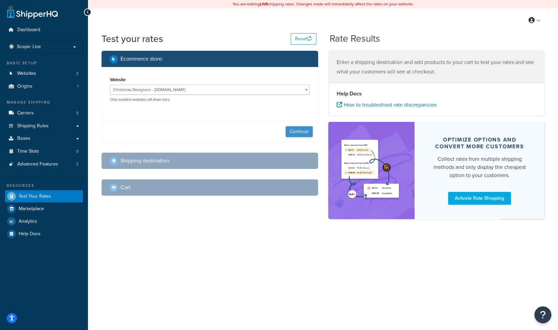
select select "[GEOGRAPHIC_DATA]"
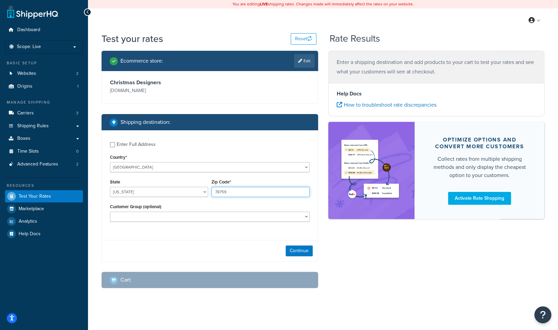
drag, startPoint x: 234, startPoint y: 190, endPoint x: 207, endPoint y: 194, distance: 27.2
click at [207, 194] on div "State Alabama Alaska American Samoa Arizona Arkansas Armed Forces Americas Arme…" at bounding box center [209, 189] width 203 height 25
type input "75069"
click at [298, 251] on button "Continue" at bounding box center [299, 250] width 27 height 11
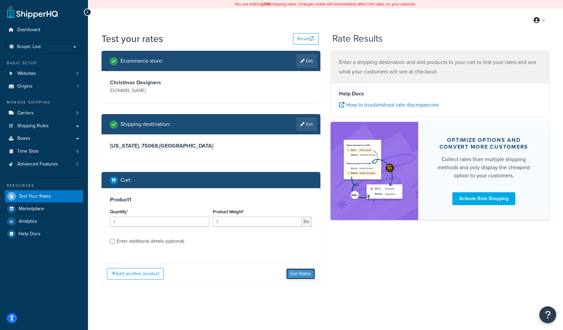
click at [298, 274] on button "Get Rates" at bounding box center [300, 273] width 29 height 11
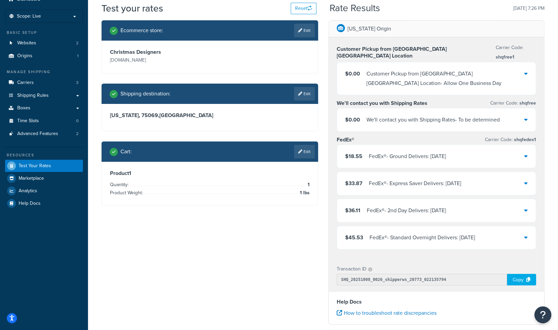
scroll to position [29, 0]
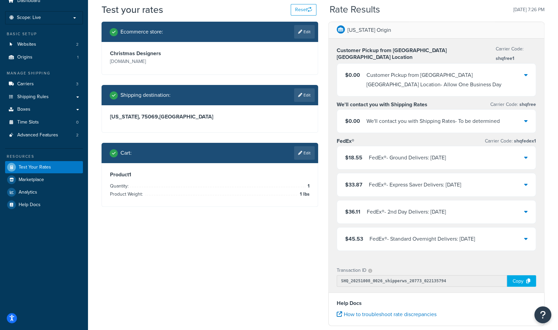
click at [529, 149] on div "$18.55 FedEx® - Ground Delivers: 10/10/2025" at bounding box center [436, 157] width 199 height 23
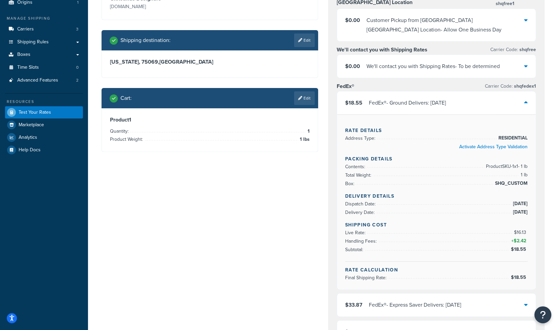
scroll to position [84, 0]
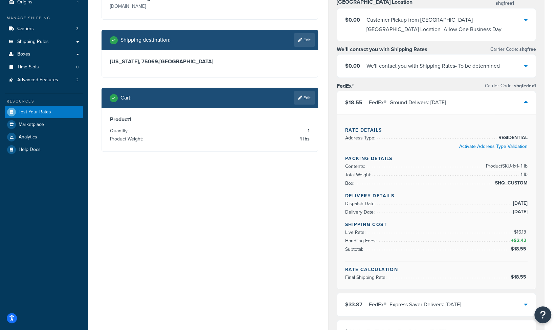
click at [528, 95] on div "$18.55 FedEx® - Ground Delivers: 10/10/2025" at bounding box center [436, 102] width 199 height 23
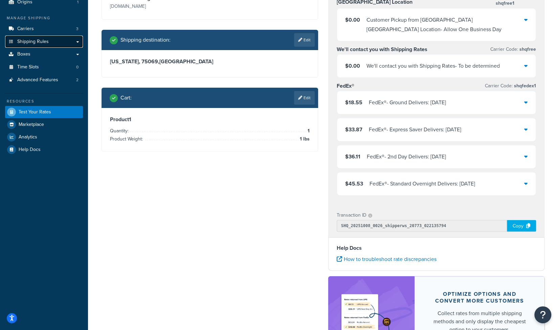
click at [33, 40] on span "Shipping Rules" at bounding box center [32, 42] width 31 height 6
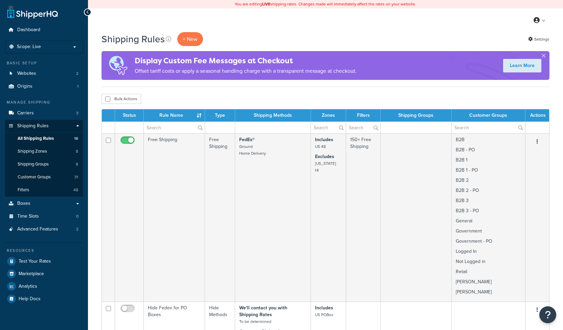
select select "1000"
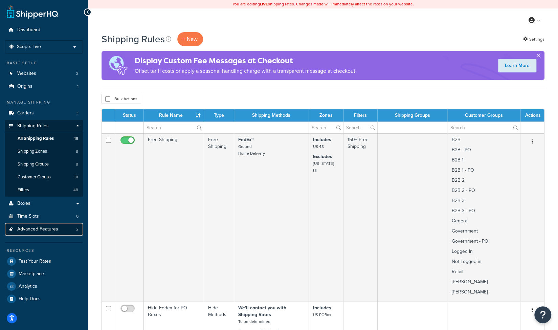
click at [48, 229] on span "Advanced Features" at bounding box center [37, 229] width 41 height 6
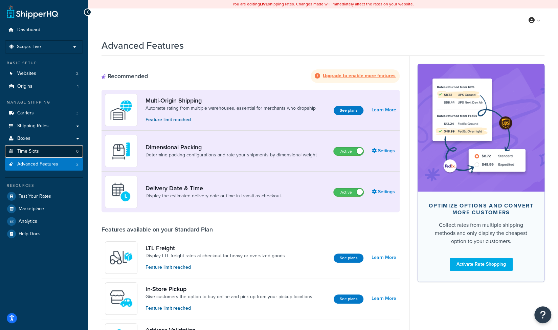
click at [32, 151] on span "Time Slots" at bounding box center [28, 152] width 22 height 6
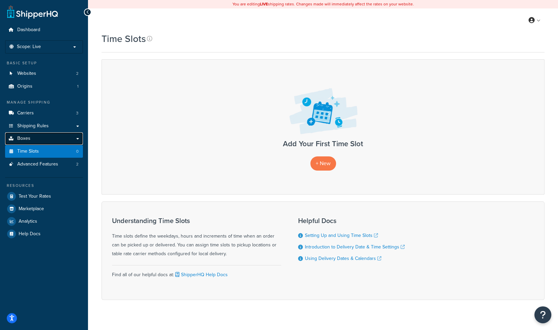
click at [25, 140] on span "Boxes" at bounding box center [23, 139] width 13 height 6
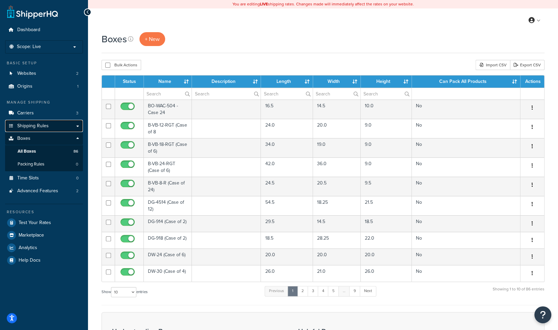
click at [25, 126] on span "Shipping Rules" at bounding box center [32, 126] width 31 height 6
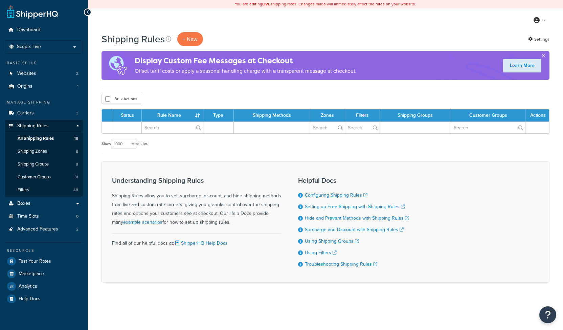
select select "1000"
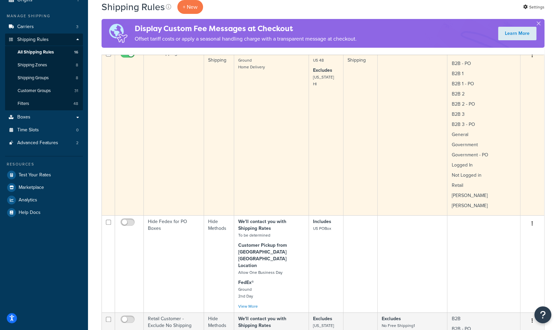
scroll to position [88, 0]
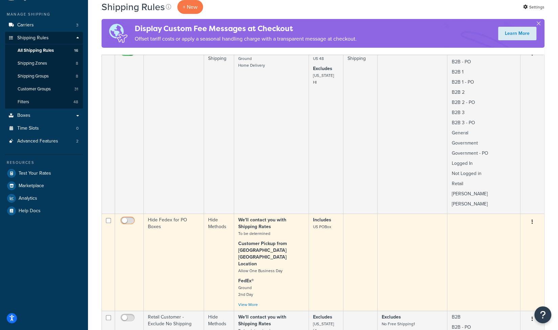
click at [126, 219] on input "checkbox" at bounding box center [128, 222] width 19 height 8
checkbox input "true"
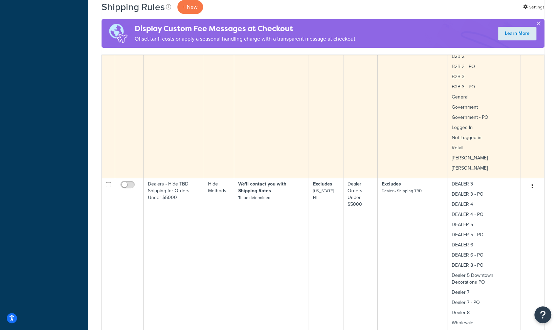
scroll to position [391, 0]
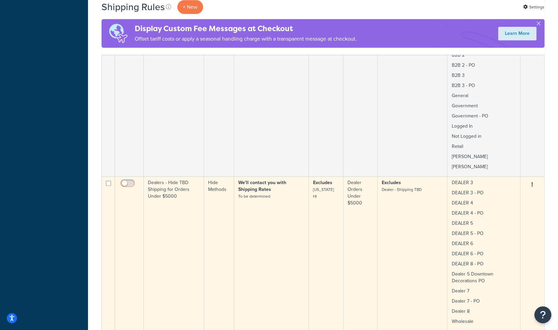
click at [131, 181] on input "checkbox" at bounding box center [128, 185] width 19 height 8
checkbox input "true"
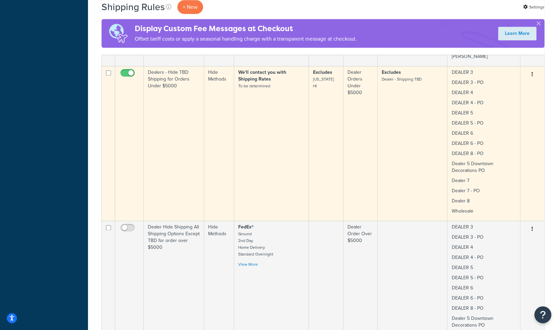
scroll to position [501, 0]
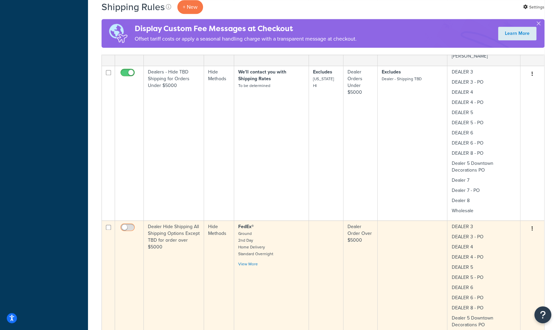
click at [130, 225] on input "checkbox" at bounding box center [128, 229] width 19 height 8
checkbox input "true"
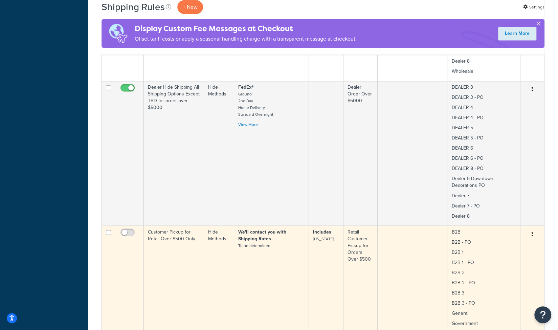
scroll to position [641, 0]
click at [132, 230] on input "checkbox" at bounding box center [128, 234] width 19 height 8
checkbox input "true"
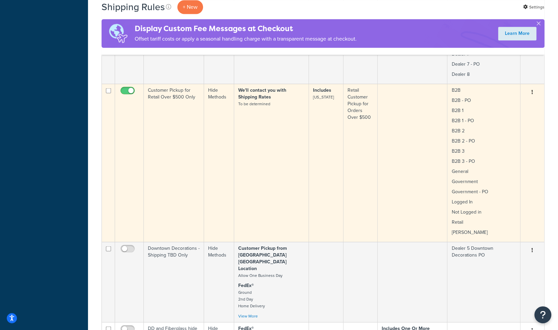
scroll to position [786, 0]
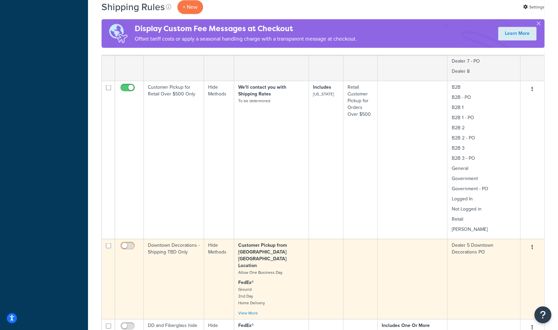
click at [131, 243] on input "checkbox" at bounding box center [128, 247] width 19 height 8
checkbox input "true"
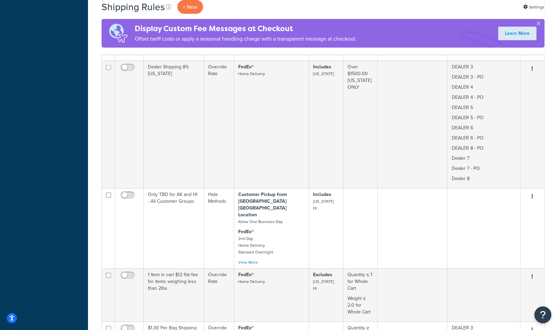
scroll to position [1380, 0]
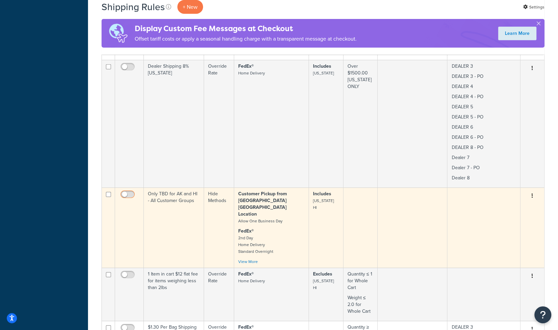
click at [129, 192] on input "checkbox" at bounding box center [128, 196] width 19 height 8
checkbox input "true"
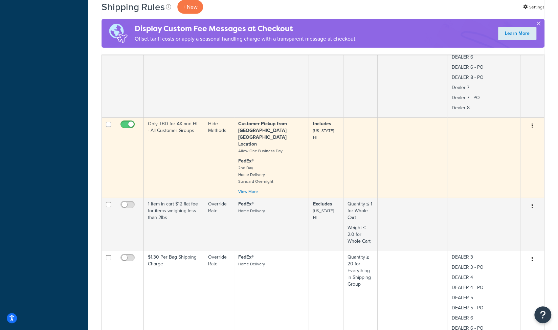
scroll to position [1451, 0]
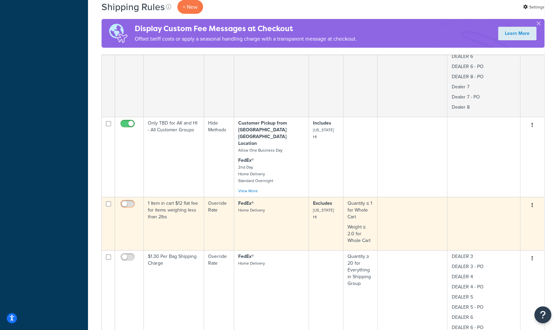
click at [129, 201] on input "checkbox" at bounding box center [128, 205] width 19 height 8
checkbox input "true"
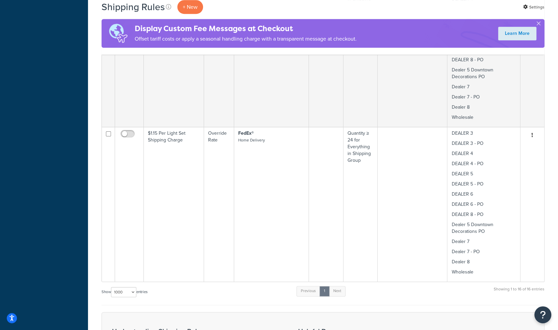
scroll to position [1885, 0]
